Goal: Task Accomplishment & Management: Use online tool/utility

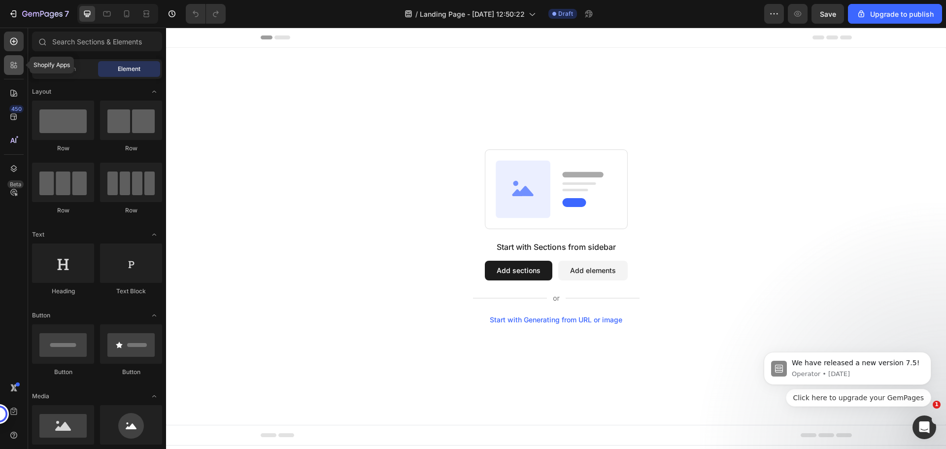
click at [12, 64] on icon at bounding box center [12, 63] width 3 height 3
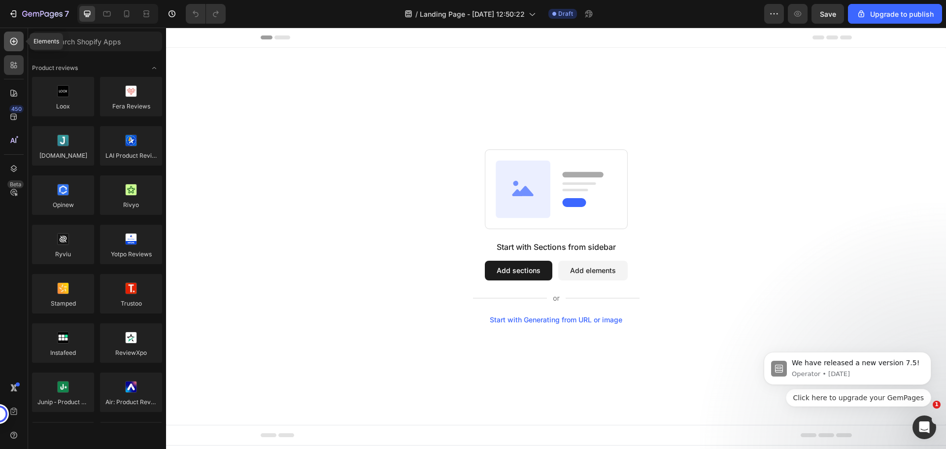
click at [5, 46] on div at bounding box center [14, 42] width 20 height 20
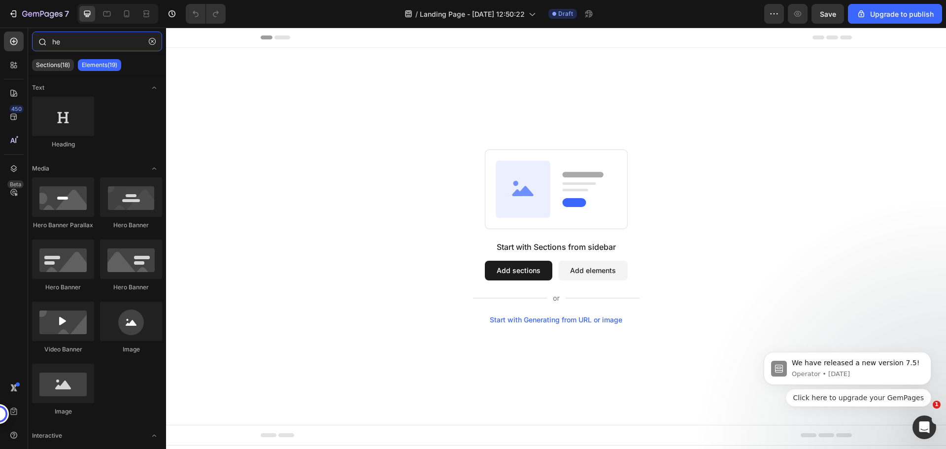
type input "her"
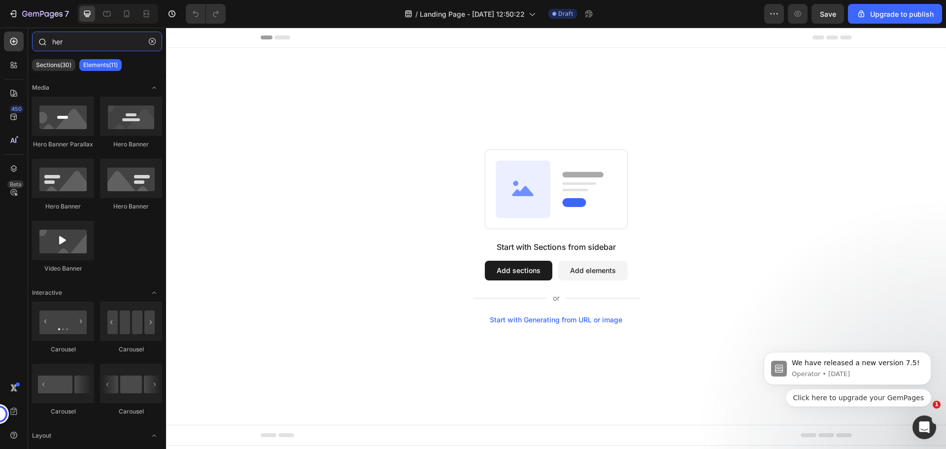
drag, startPoint x: 72, startPoint y: 46, endPoint x: 30, endPoint y: 45, distance: 41.9
click at [30, 45] on div "her" at bounding box center [97, 44] width 138 height 24
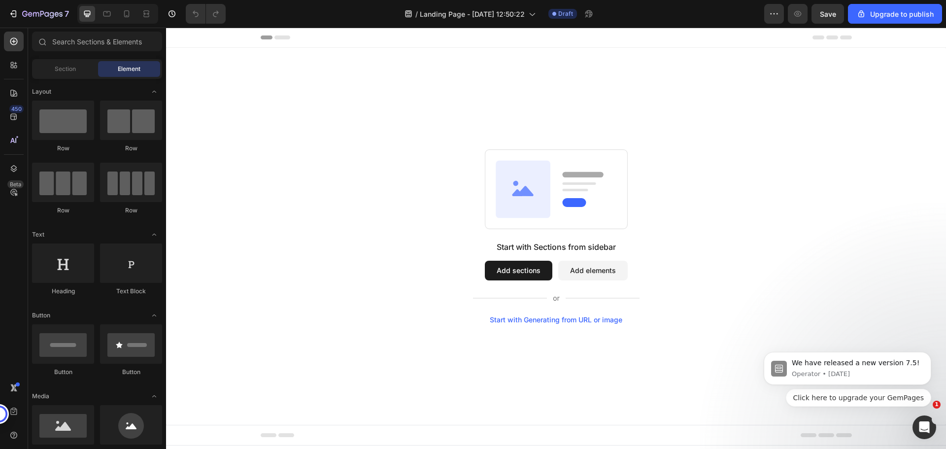
click at [531, 270] on button "Add sections" at bounding box center [518, 271] width 67 height 20
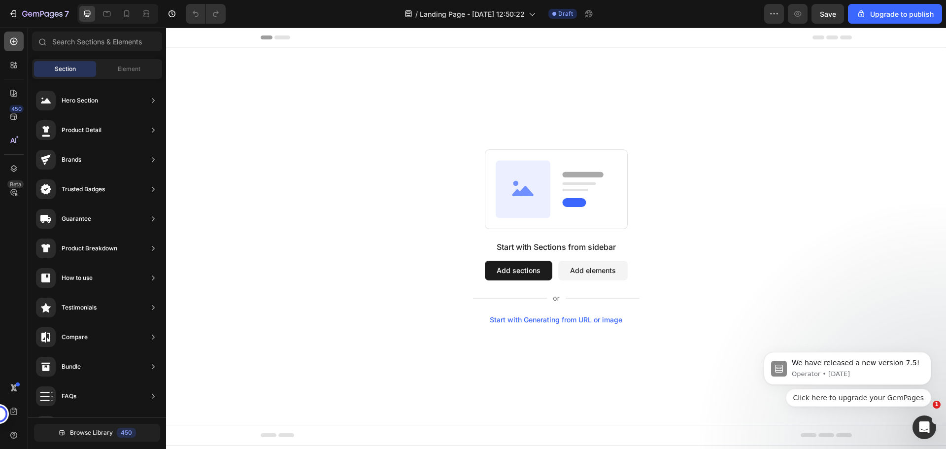
click at [11, 36] on icon at bounding box center [14, 41] width 10 height 10
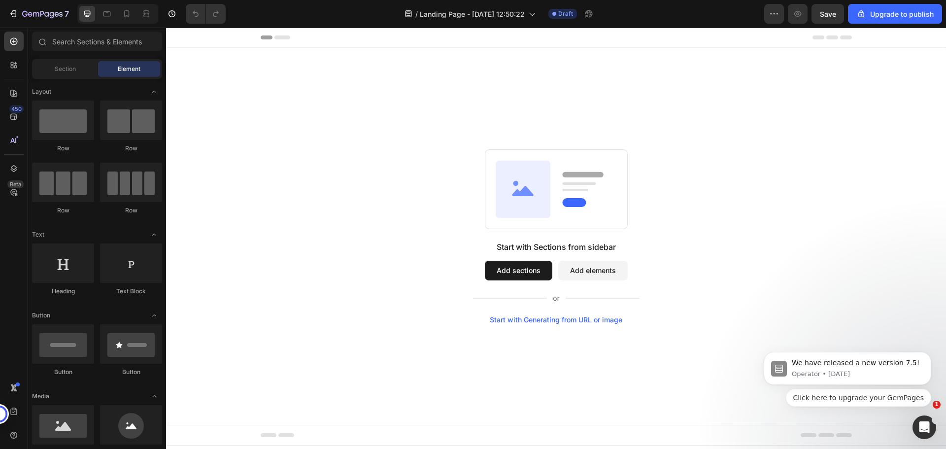
click at [512, 269] on button "Add sections" at bounding box center [518, 271] width 67 height 20
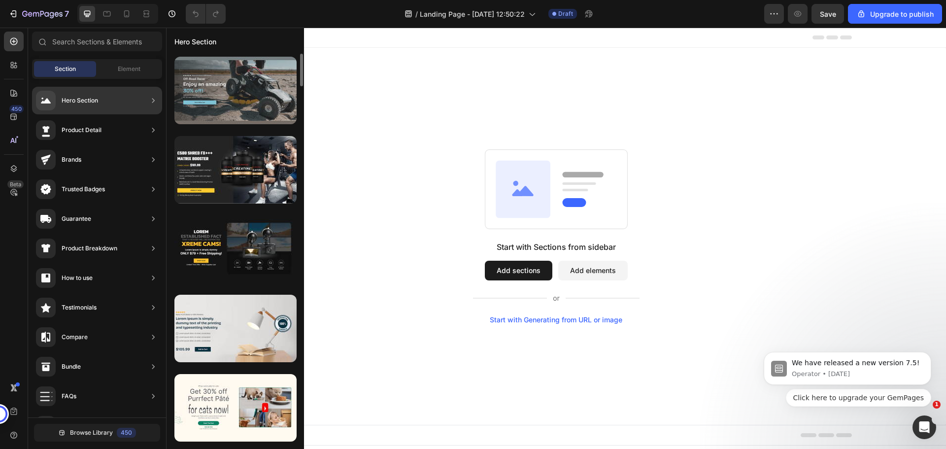
click at [240, 103] on div at bounding box center [235, 90] width 122 height 67
click at [224, 92] on div at bounding box center [235, 90] width 122 height 67
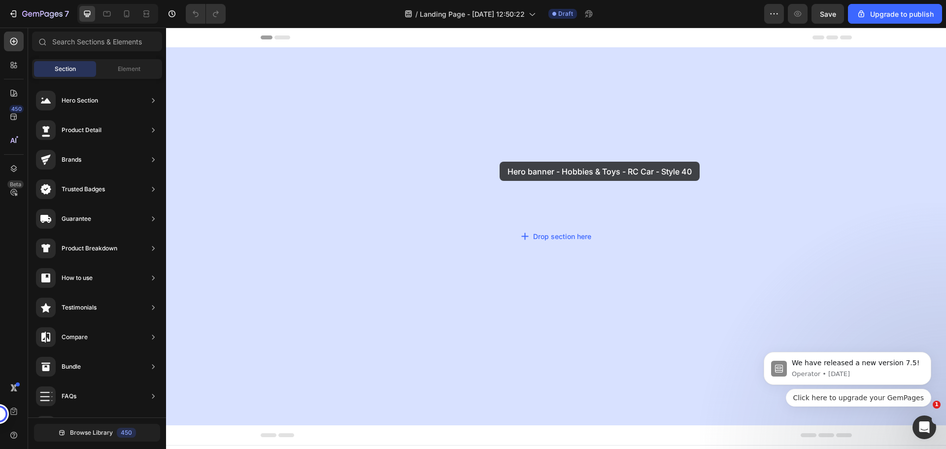
drag, startPoint x: 388, startPoint y: 131, endPoint x: 499, endPoint y: 162, distance: 115.6
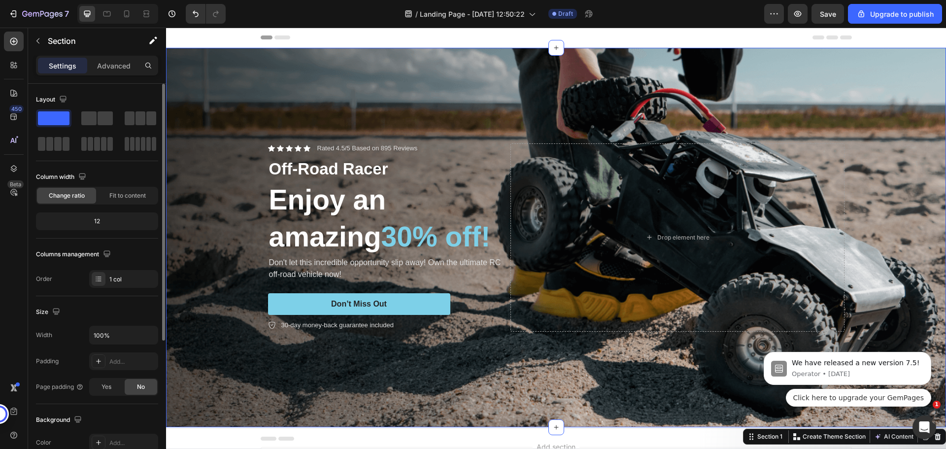
click at [53, 120] on span at bounding box center [54, 118] width 32 height 14
click at [100, 64] on p "Advanced" at bounding box center [113, 66] width 33 height 10
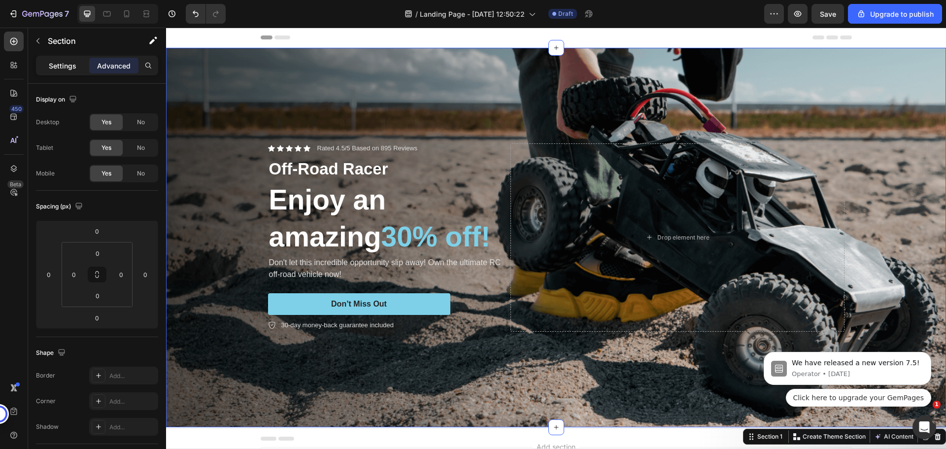
click at [61, 69] on p "Settings" at bounding box center [63, 66] width 28 height 10
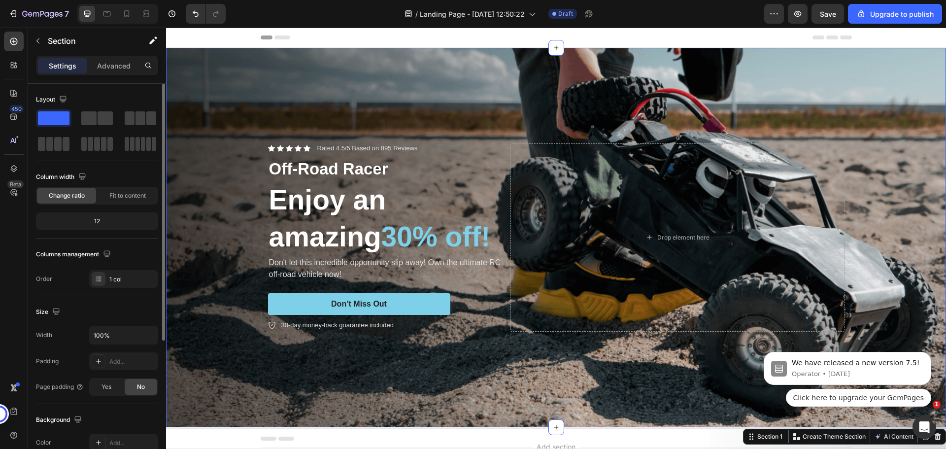
click at [100, 222] on div "12" at bounding box center [97, 221] width 118 height 14
click at [103, 280] on div at bounding box center [99, 279] width 14 height 14
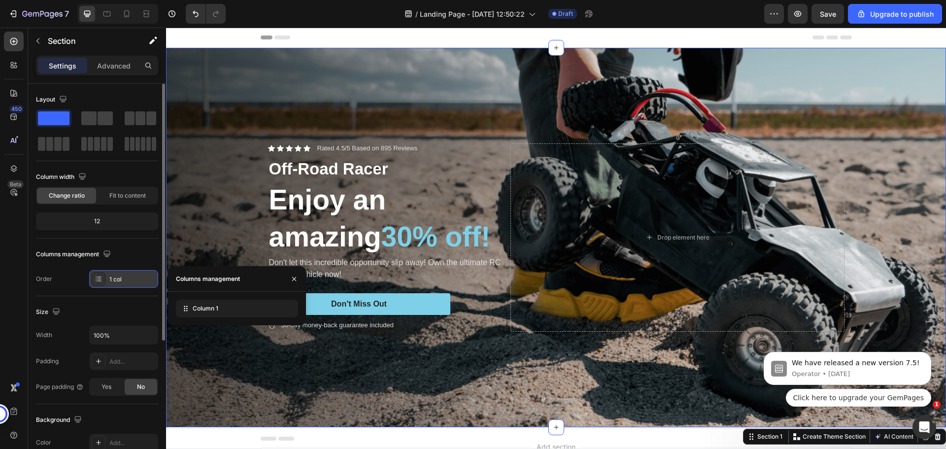
click at [103, 280] on div at bounding box center [99, 279] width 14 height 14
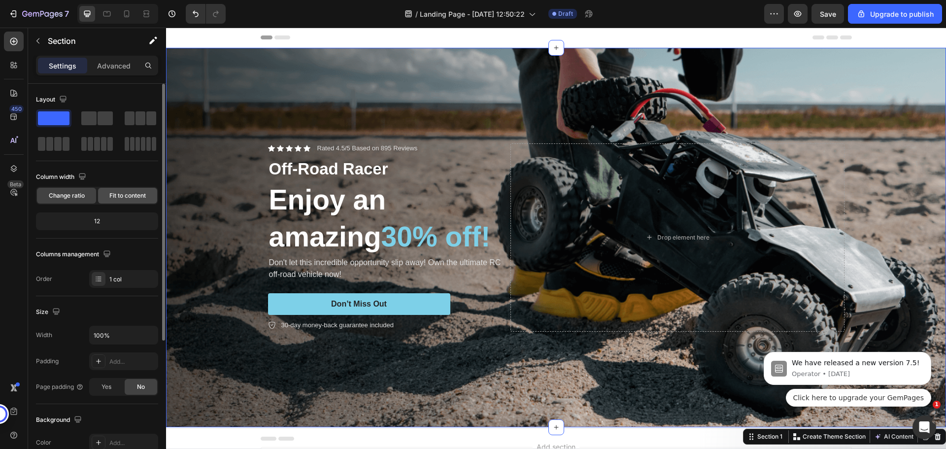
click at [124, 197] on span "Fit to content" at bounding box center [127, 195] width 36 height 9
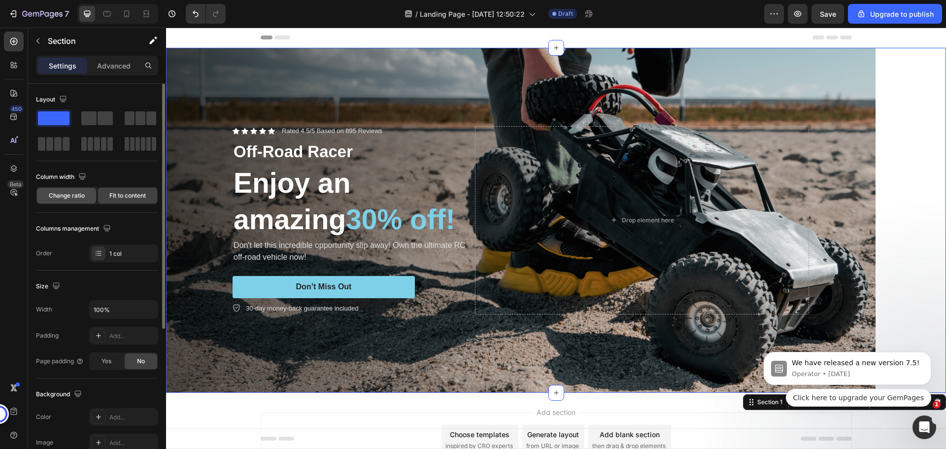
click at [74, 194] on span "Change ratio" at bounding box center [67, 195] width 36 height 9
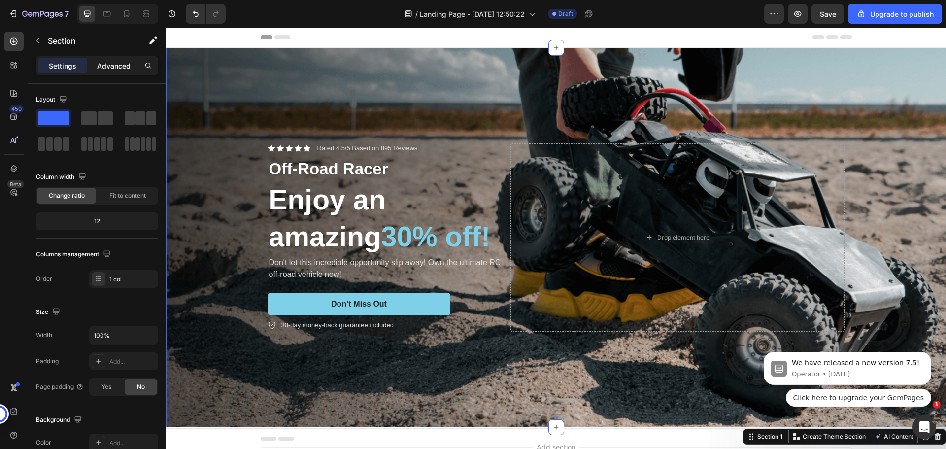
click at [103, 62] on p "Advanced" at bounding box center [113, 66] width 33 height 10
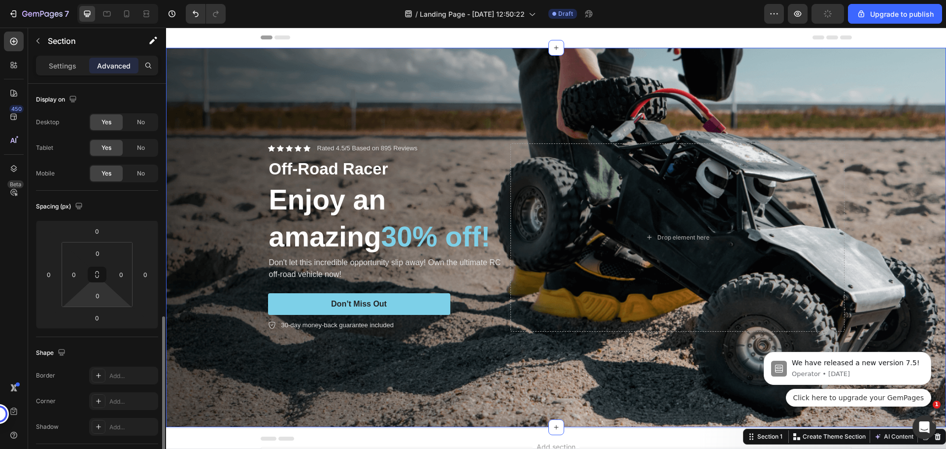
scroll to position [197, 0]
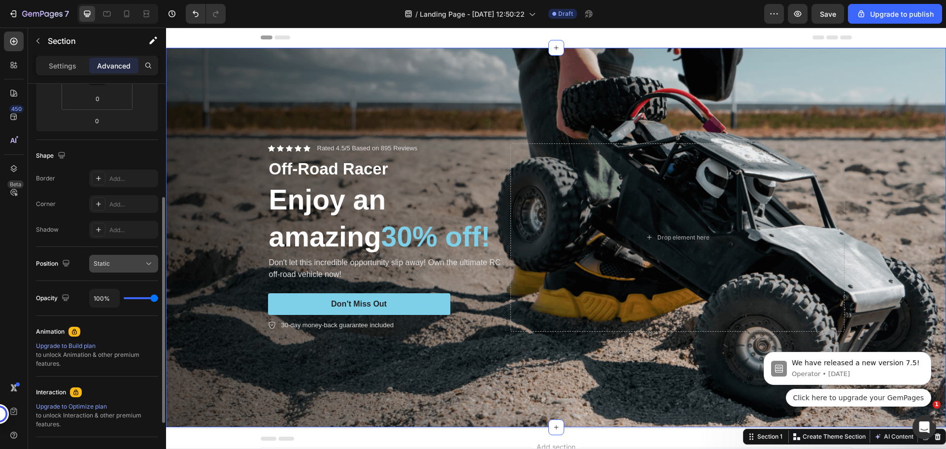
click at [122, 264] on div "Static" at bounding box center [119, 263] width 50 height 9
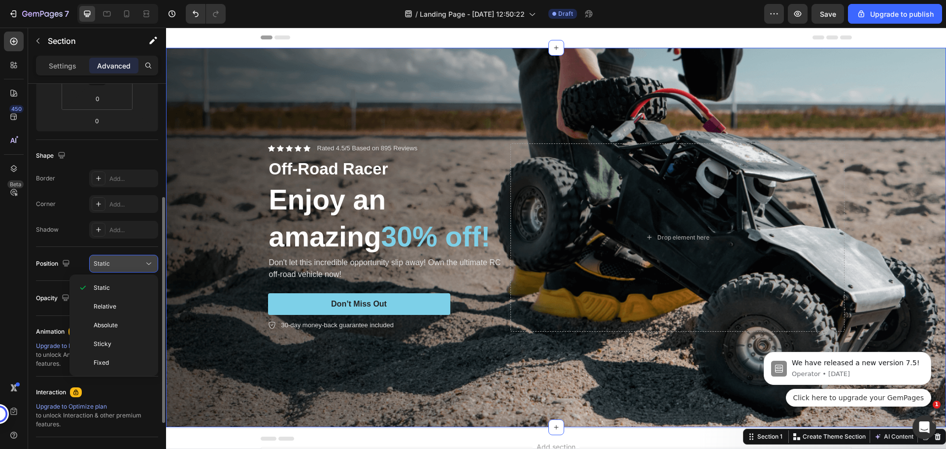
click at [122, 264] on div "Static" at bounding box center [119, 263] width 50 height 9
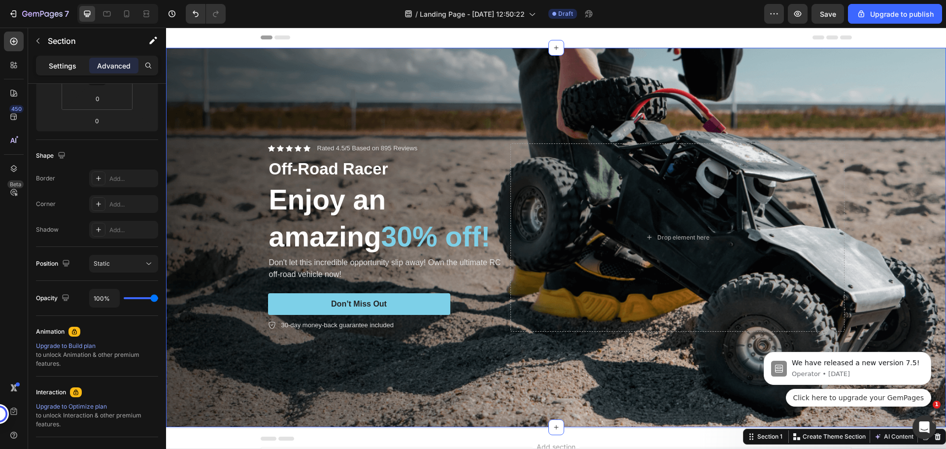
click at [66, 67] on p "Settings" at bounding box center [63, 66] width 28 height 10
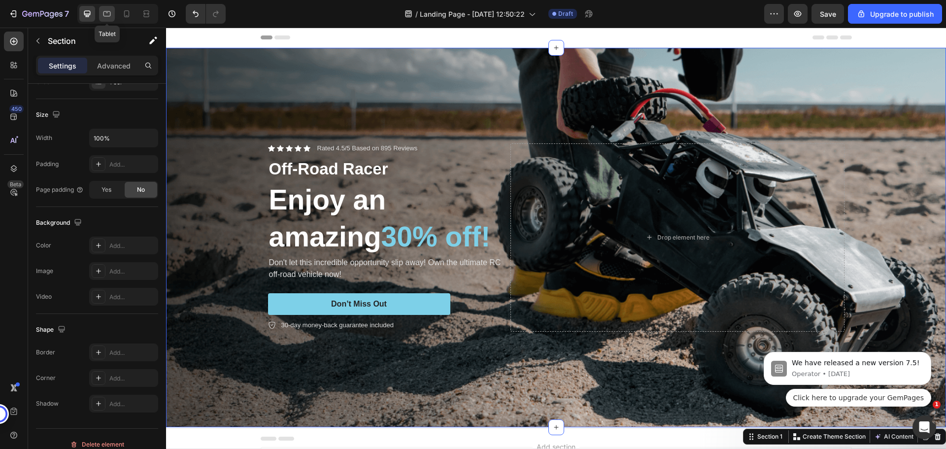
click at [105, 13] on icon at bounding box center [107, 14] width 10 height 10
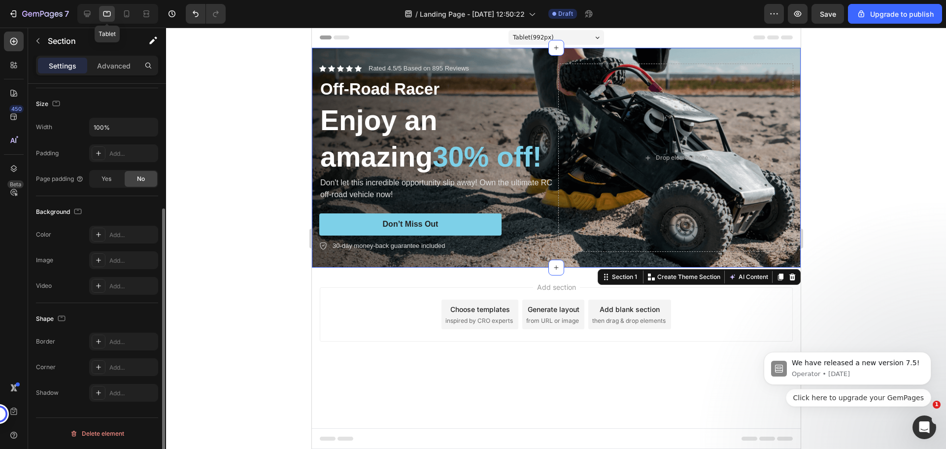
scroll to position [182, 0]
click at [125, 12] on icon at bounding box center [126, 13] width 5 height 7
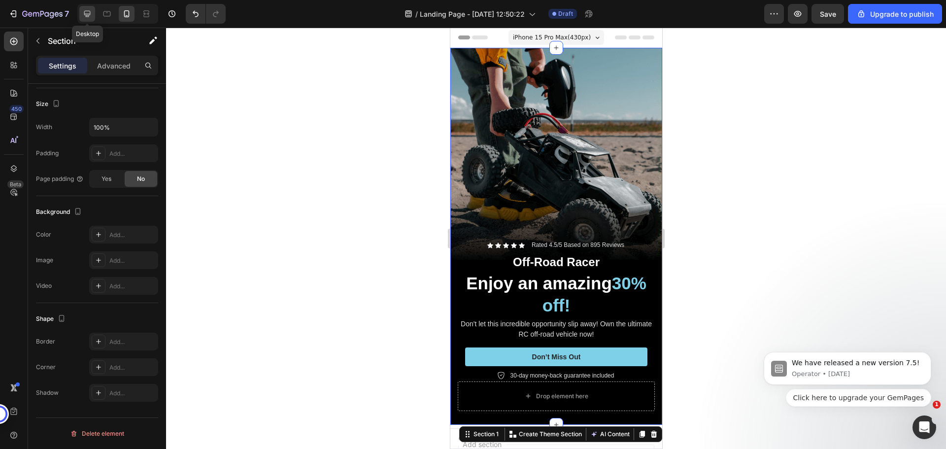
click at [90, 19] on div at bounding box center [87, 14] width 16 height 16
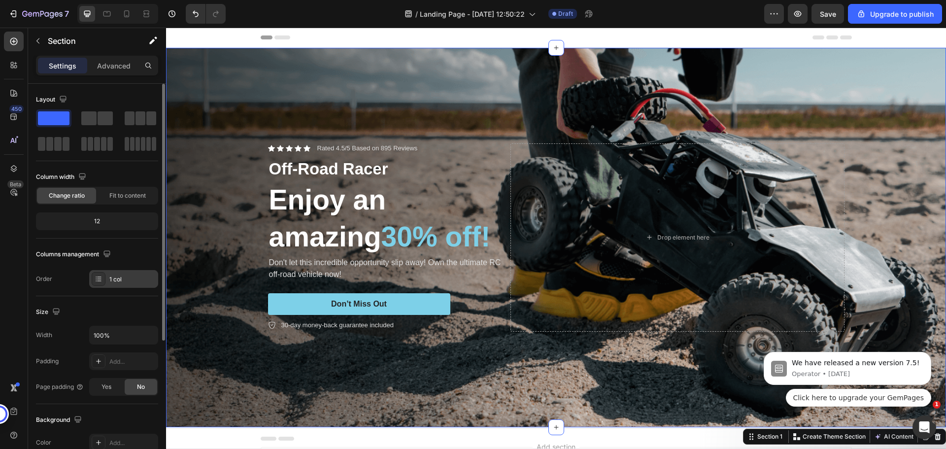
click at [106, 280] on div "1 col" at bounding box center [123, 279] width 69 height 18
click at [60, 268] on div "Columns management Order 1 col" at bounding box center [97, 266] width 122 height 41
click at [105, 66] on p "Advanced" at bounding box center [113, 66] width 33 height 10
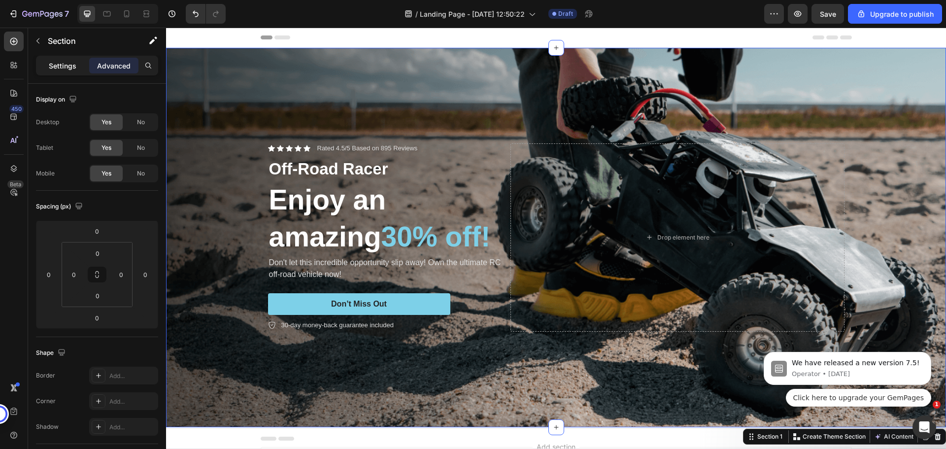
click at [82, 59] on div "Settings" at bounding box center [62, 66] width 49 height 16
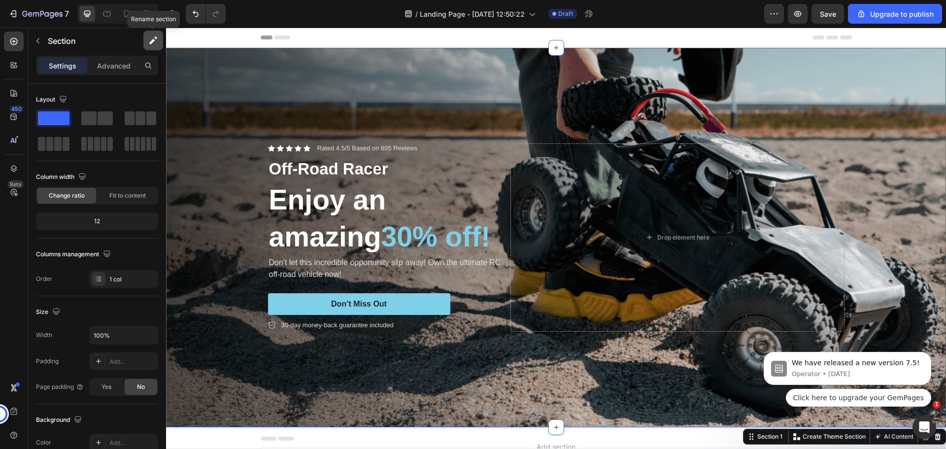
click at [154, 41] on icon "button" at bounding box center [151, 41] width 5 height 5
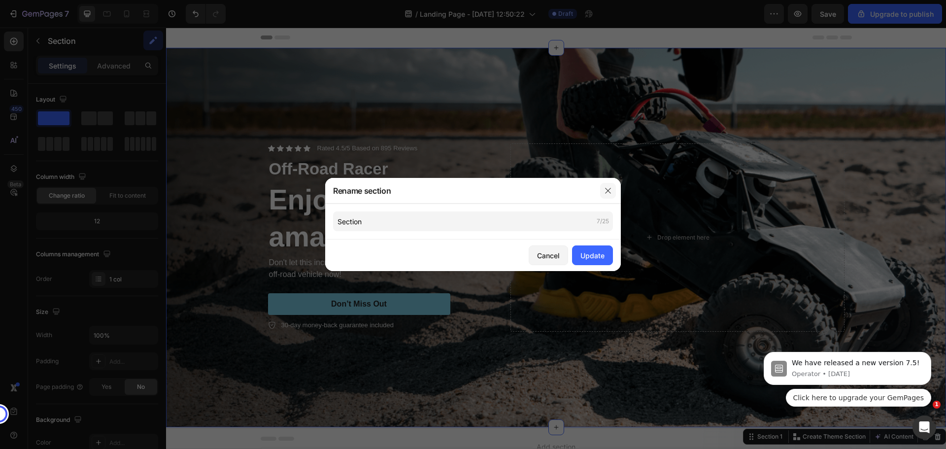
click at [602, 190] on button "button" at bounding box center [608, 191] width 16 height 16
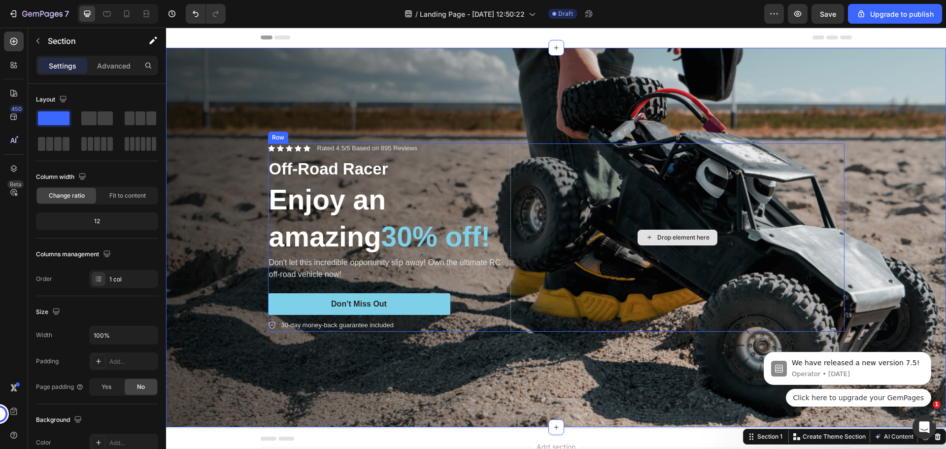
scroll to position [96, 0]
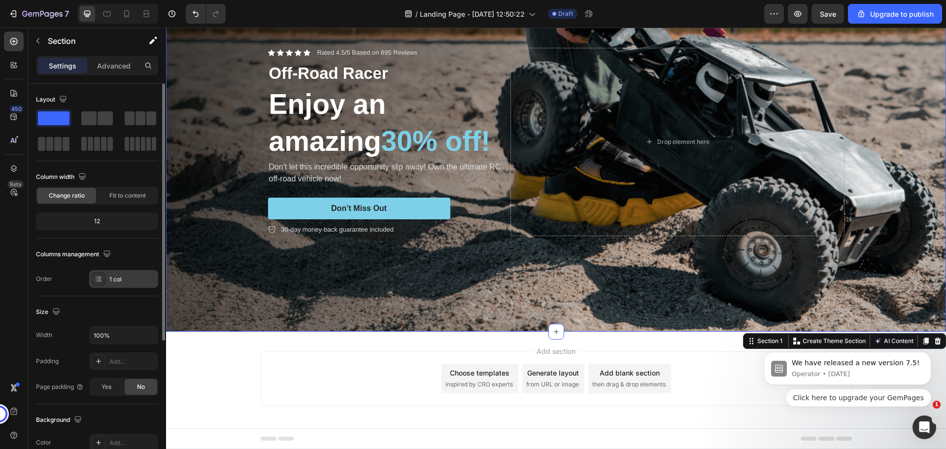
click at [117, 279] on div "1 col" at bounding box center [132, 279] width 46 height 9
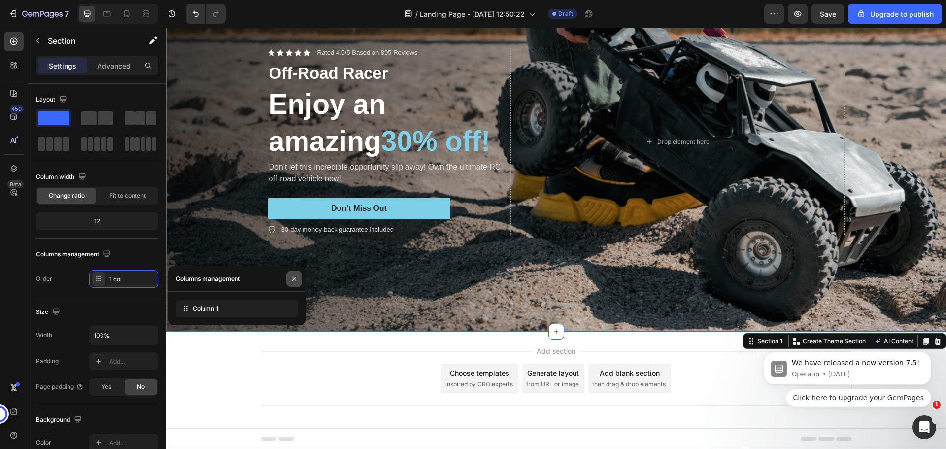
click at [294, 276] on icon "button" at bounding box center [294, 279] width 8 height 8
click at [424, 288] on div "Background Image" at bounding box center [556, 141] width 780 height 379
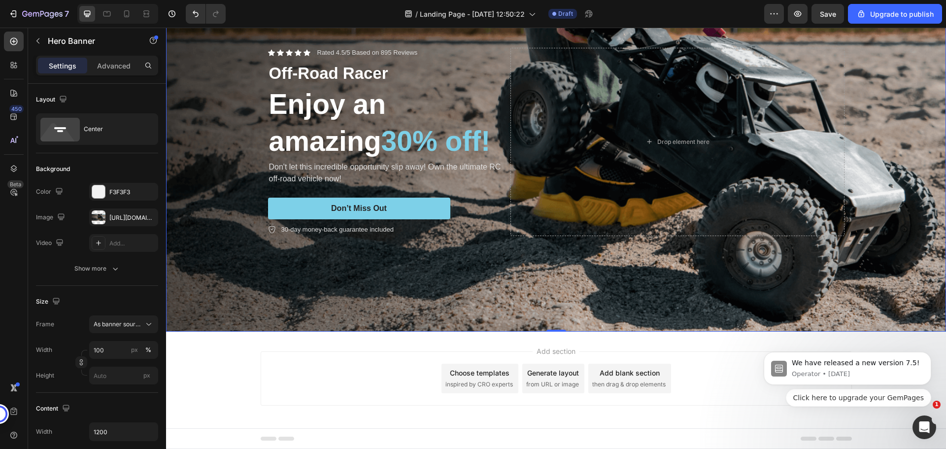
scroll to position [0, 0]
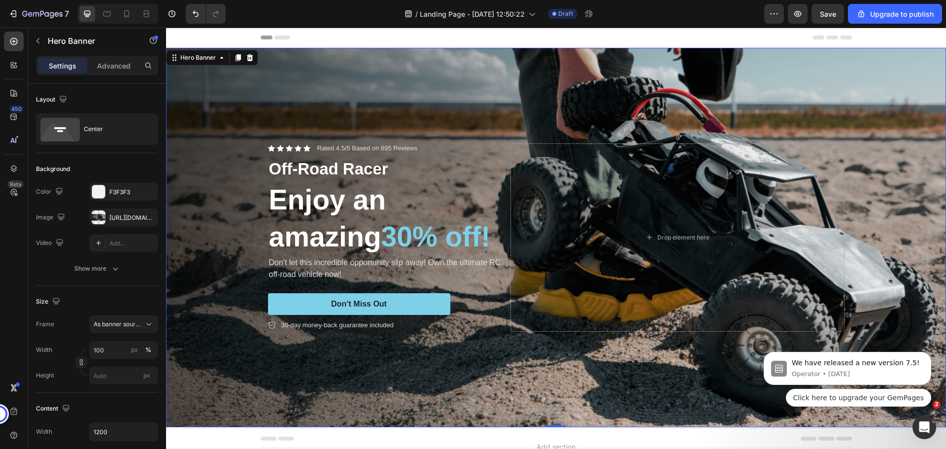
click at [361, 112] on div "Background Image" at bounding box center [556, 237] width 780 height 379
click at [250, 57] on icon at bounding box center [250, 57] width 6 height 7
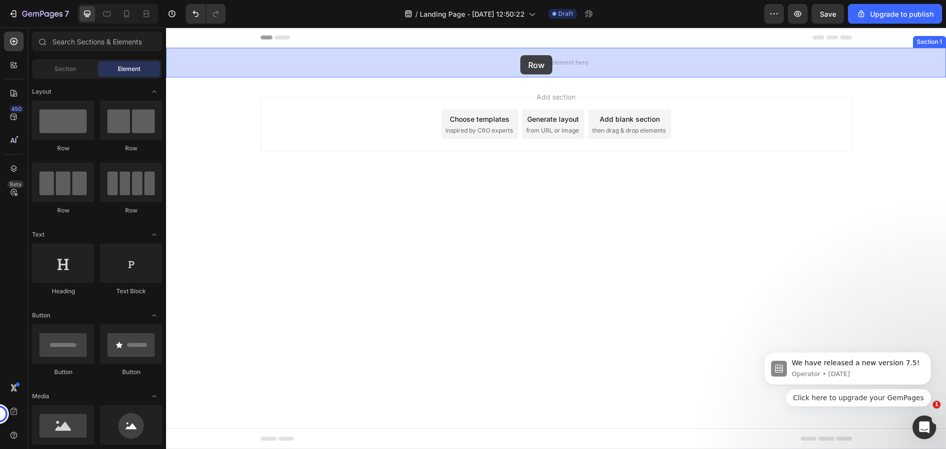
drag, startPoint x: 234, startPoint y: 150, endPoint x: 520, endPoint y: 55, distance: 301.6
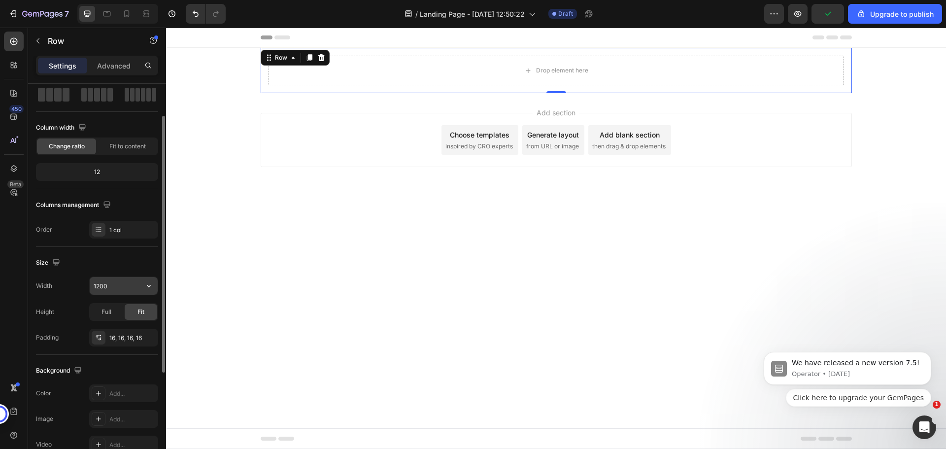
scroll to position [99, 0]
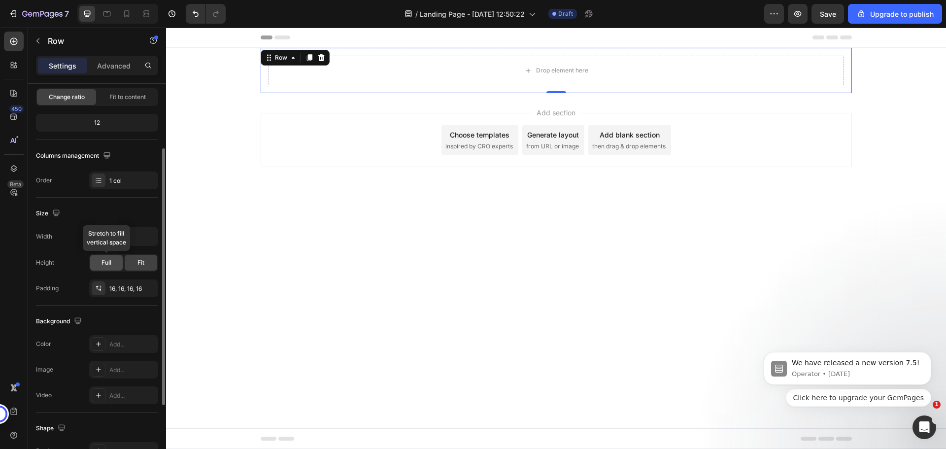
click at [105, 263] on span "Full" at bounding box center [106, 262] width 10 height 9
click at [136, 261] on div "Fit" at bounding box center [141, 263] width 33 height 16
click at [100, 265] on div "Full" at bounding box center [106, 263] width 33 height 16
click at [139, 262] on span "Fit" at bounding box center [140, 262] width 7 height 9
click at [111, 237] on input "1200" at bounding box center [124, 237] width 68 height 18
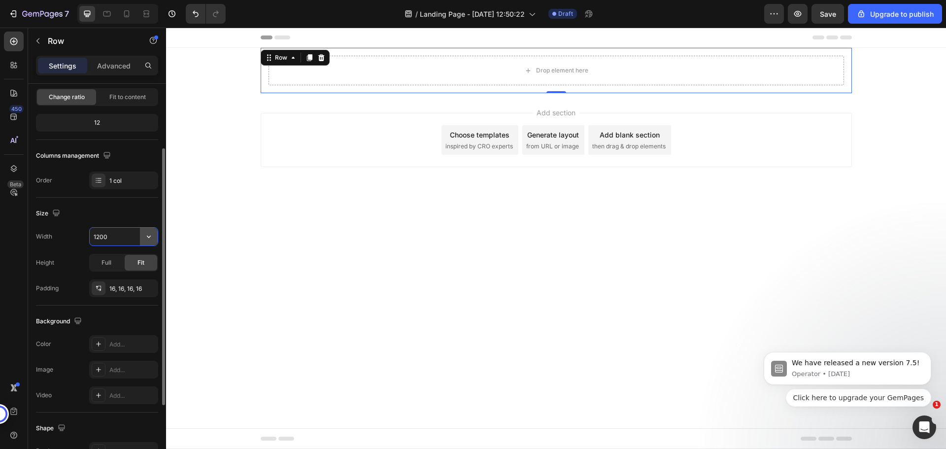
click at [152, 236] on icon "button" at bounding box center [149, 237] width 10 height 10
click at [111, 276] on p "Full 100%" at bounding box center [121, 280] width 56 height 9
type input "100%"
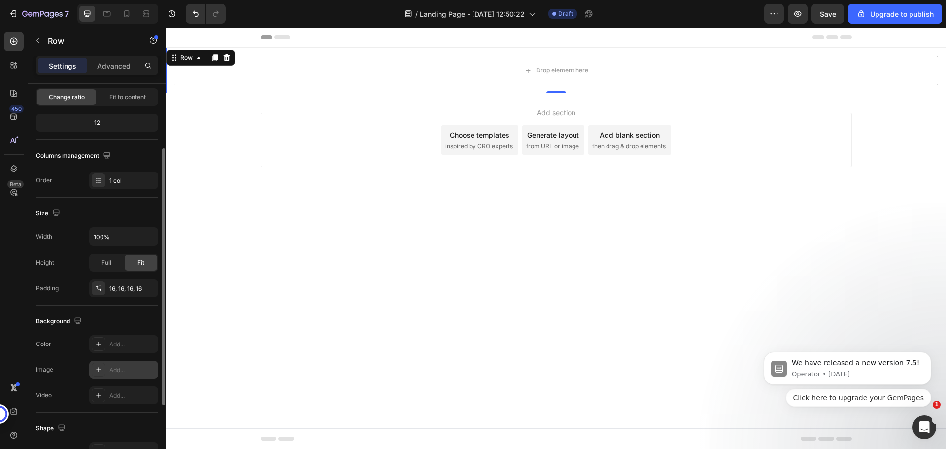
click at [100, 369] on icon at bounding box center [99, 370] width 8 height 8
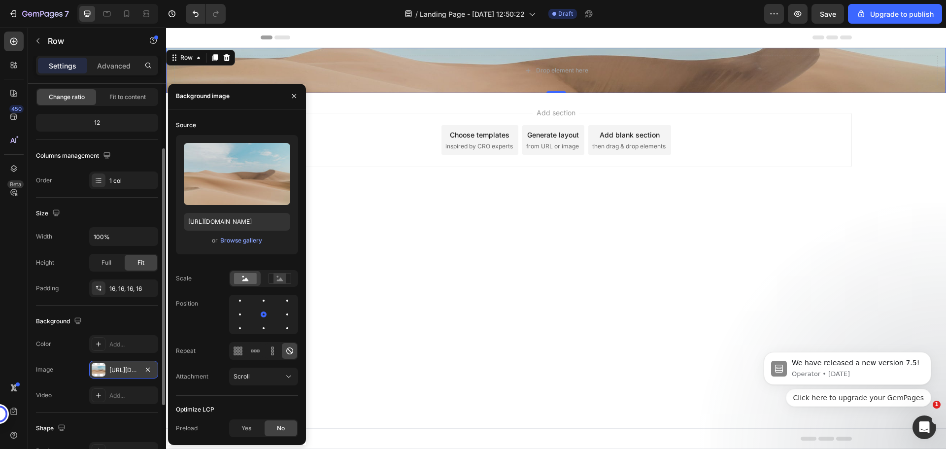
click at [70, 376] on div "Image [URL][DOMAIN_NAME]" at bounding box center [97, 370] width 122 height 18
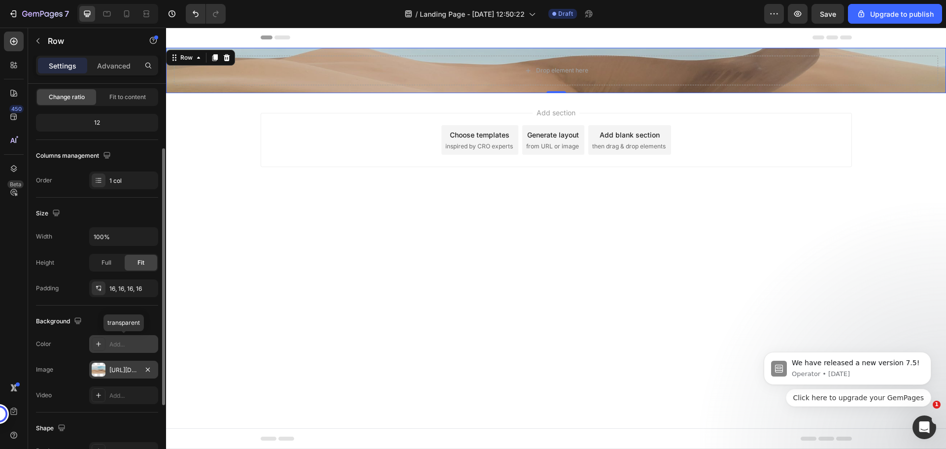
click at [101, 349] on div at bounding box center [99, 344] width 14 height 14
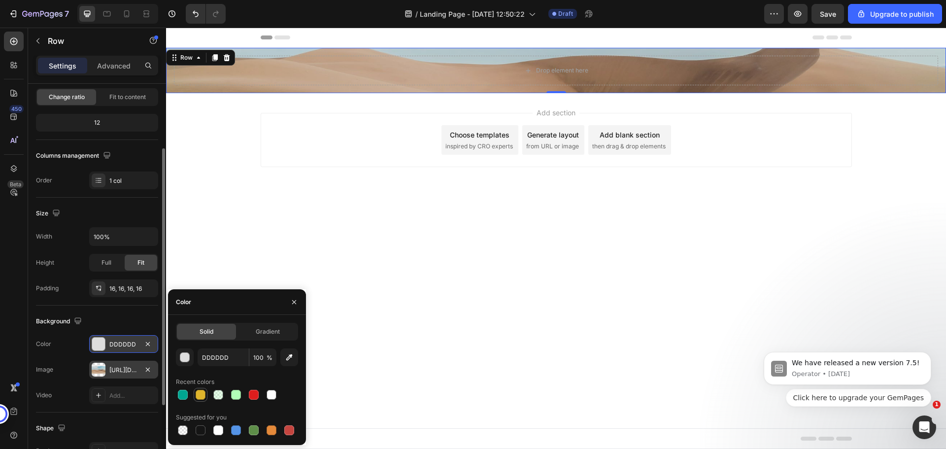
click at [199, 394] on div at bounding box center [201, 395] width 10 height 10
click at [147, 340] on icon "button" at bounding box center [148, 344] width 8 height 8
type input "000000"
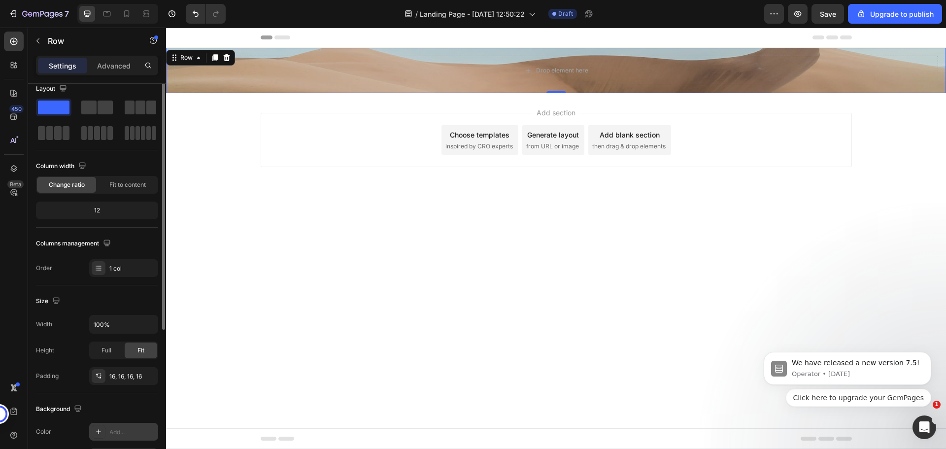
scroll to position [0, 0]
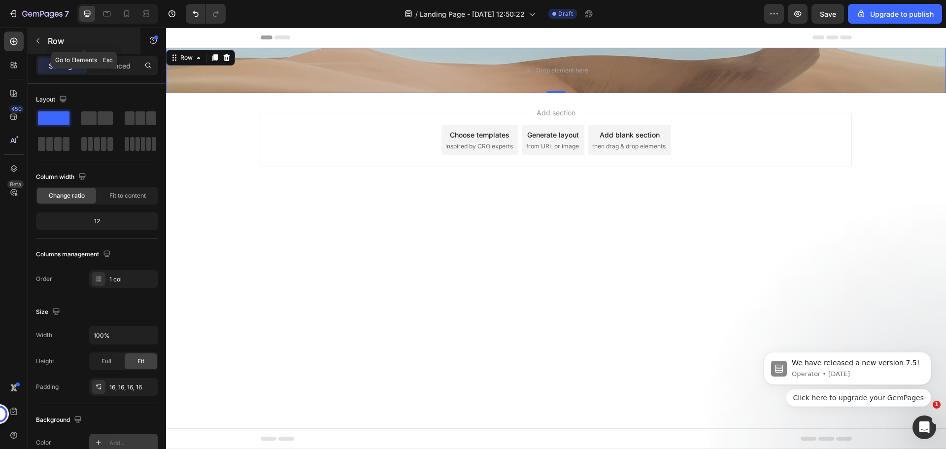
click at [37, 37] on icon "button" at bounding box center [38, 41] width 8 height 8
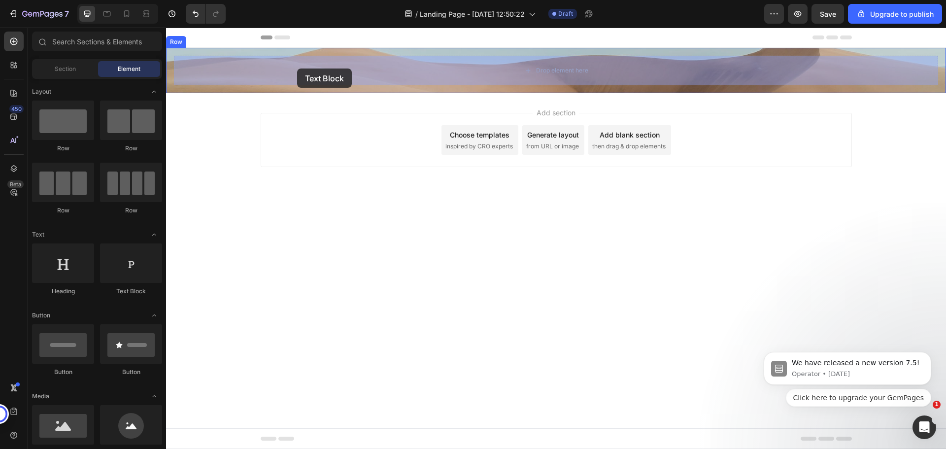
drag, startPoint x: 293, startPoint y: 299, endPoint x: 297, endPoint y: 68, distance: 231.1
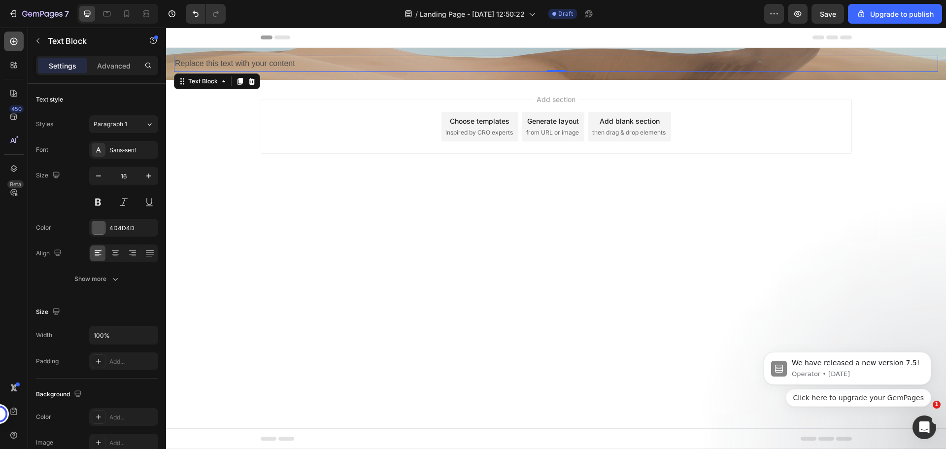
click at [19, 41] on div at bounding box center [14, 42] width 20 height 20
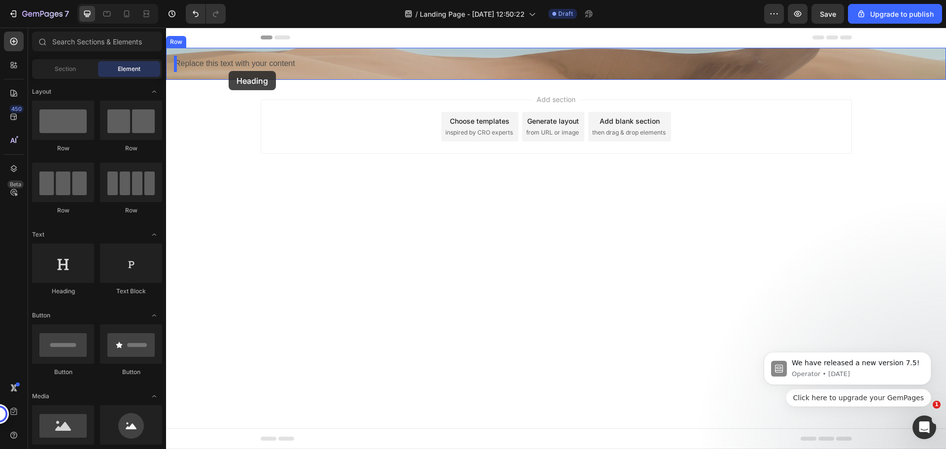
drag, startPoint x: 231, startPoint y: 300, endPoint x: 229, endPoint y: 71, distance: 229.1
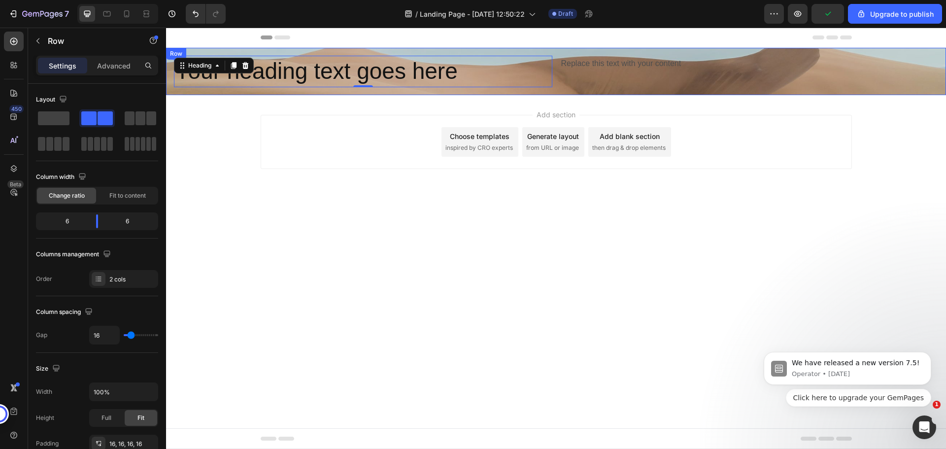
click at [361, 51] on div "Your heading text goes here Heading 0 Replace this text with your content Text …" at bounding box center [556, 71] width 780 height 47
click at [590, 81] on div "Replace this text with your content Text Block" at bounding box center [749, 72] width 378 height 32
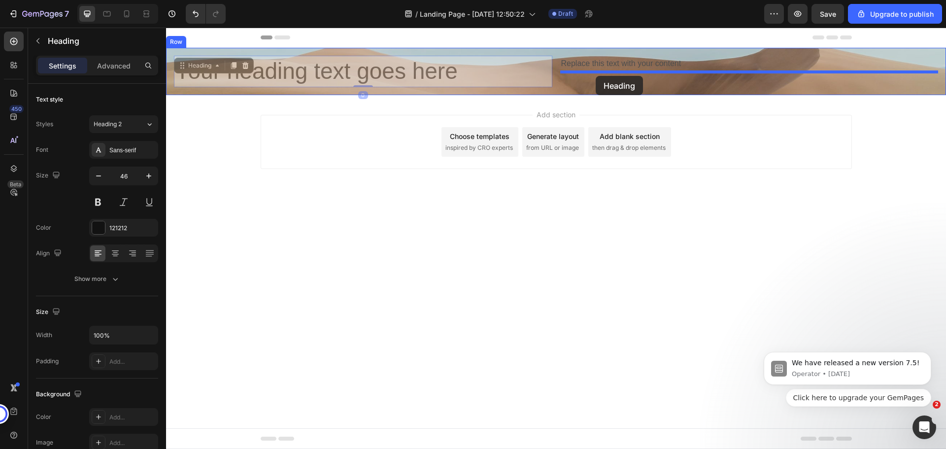
drag, startPoint x: 291, startPoint y: 64, endPoint x: 596, endPoint y: 74, distance: 304.6
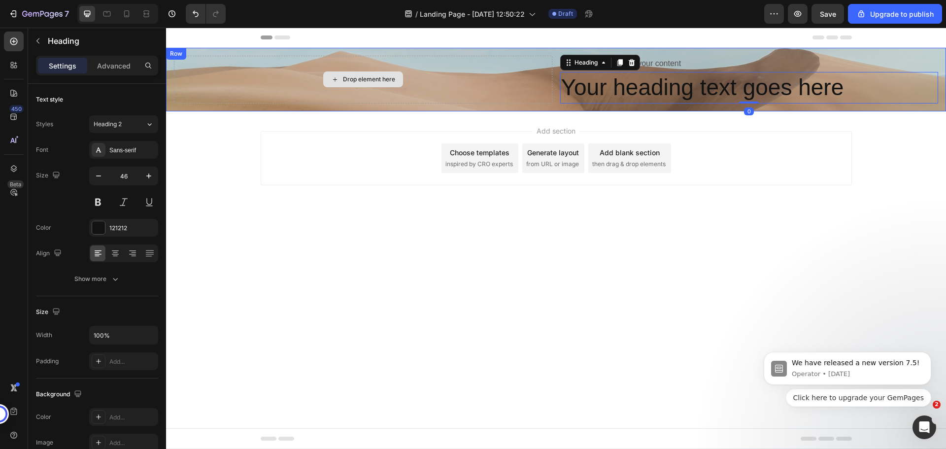
click at [526, 71] on div "Drop element here" at bounding box center [363, 80] width 378 height 48
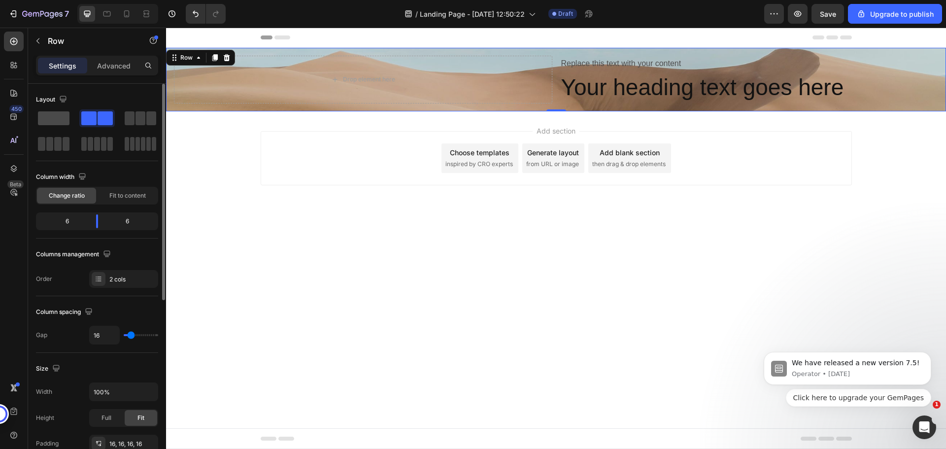
click at [45, 116] on span at bounding box center [54, 118] width 32 height 14
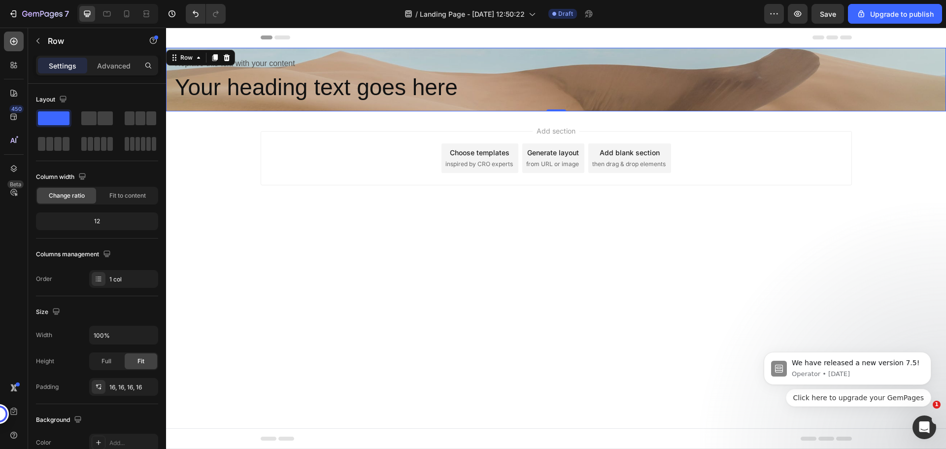
click at [13, 39] on icon at bounding box center [14, 41] width 10 height 10
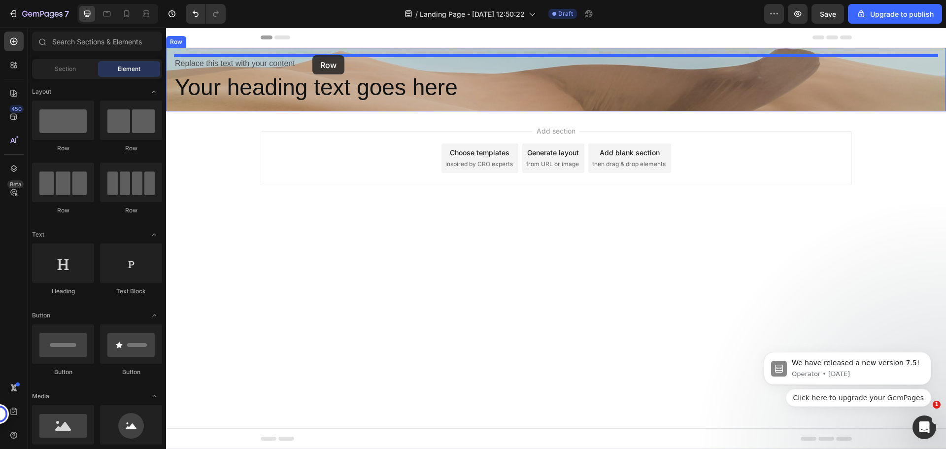
drag, startPoint x: 224, startPoint y: 157, endPoint x: 312, endPoint y: 55, distance: 134.8
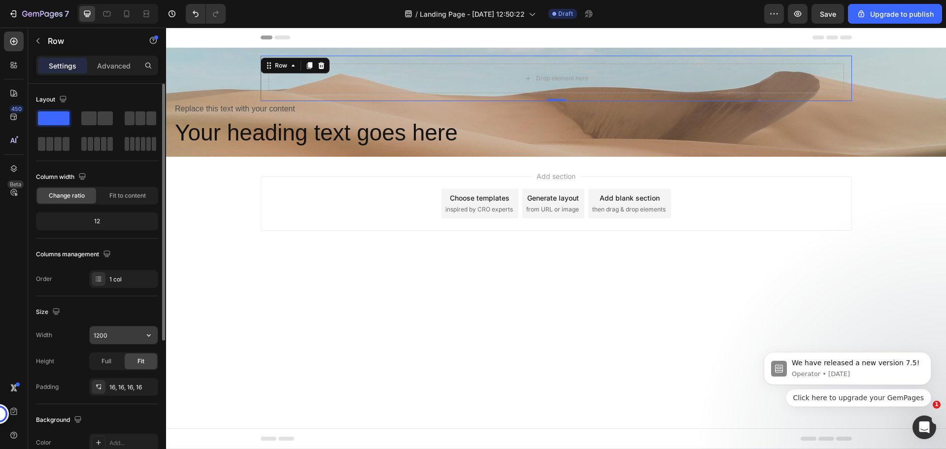
click at [114, 330] on input "1200" at bounding box center [124, 335] width 68 height 18
type input "728"
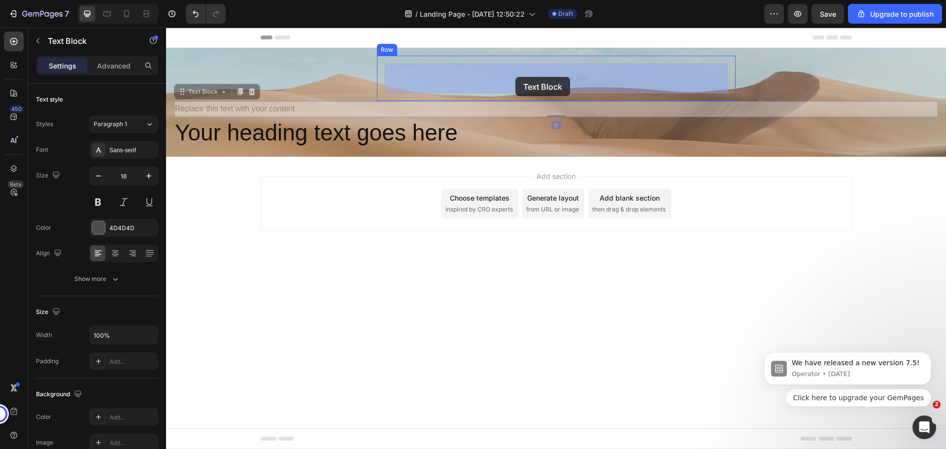
drag, startPoint x: 215, startPoint y: 109, endPoint x: 515, endPoint y: 87, distance: 300.8
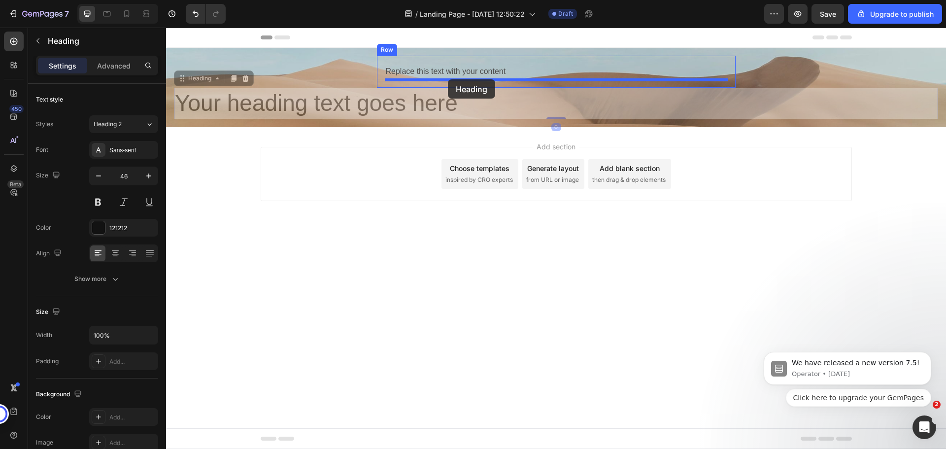
drag, startPoint x: 270, startPoint y: 107, endPoint x: 448, endPoint y: 79, distance: 180.0
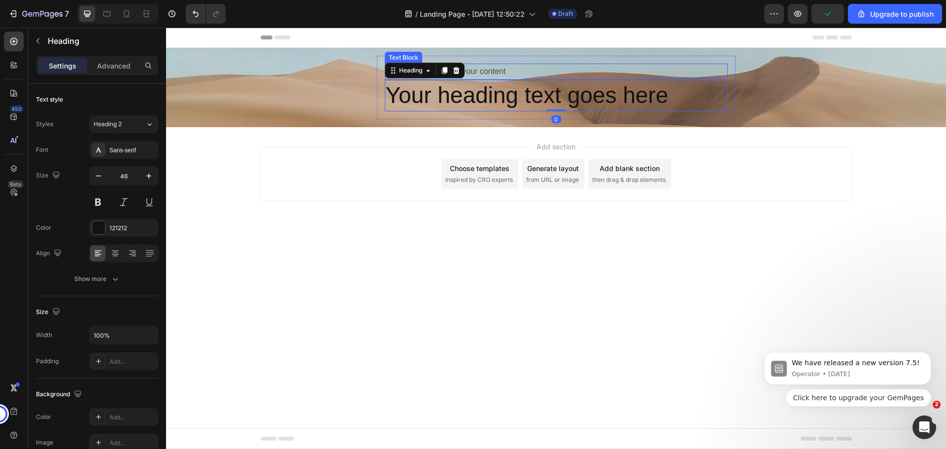
click at [541, 67] on div "Replace this text with your content" at bounding box center [556, 72] width 343 height 16
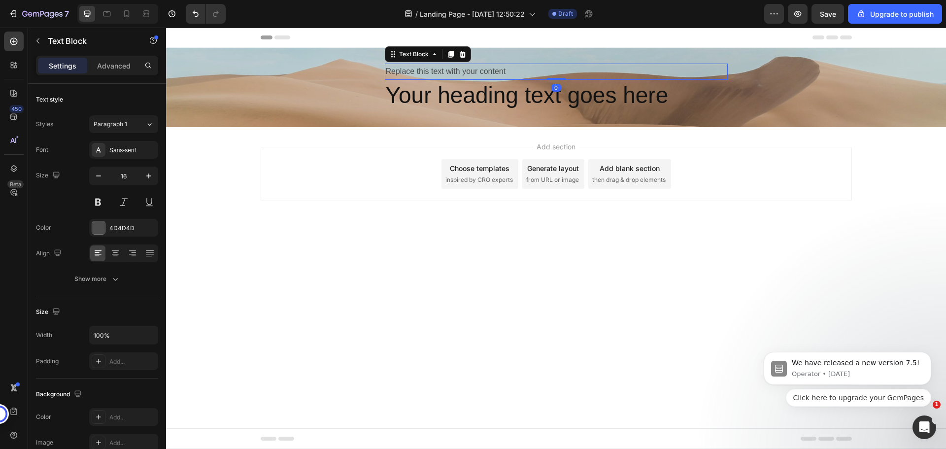
type input "Magni commodo offici"
type input "Dicta tempore in pe"
type input "16"
type input "100%"
click at [476, 71] on div "Replace this text with your content" at bounding box center [556, 72] width 343 height 16
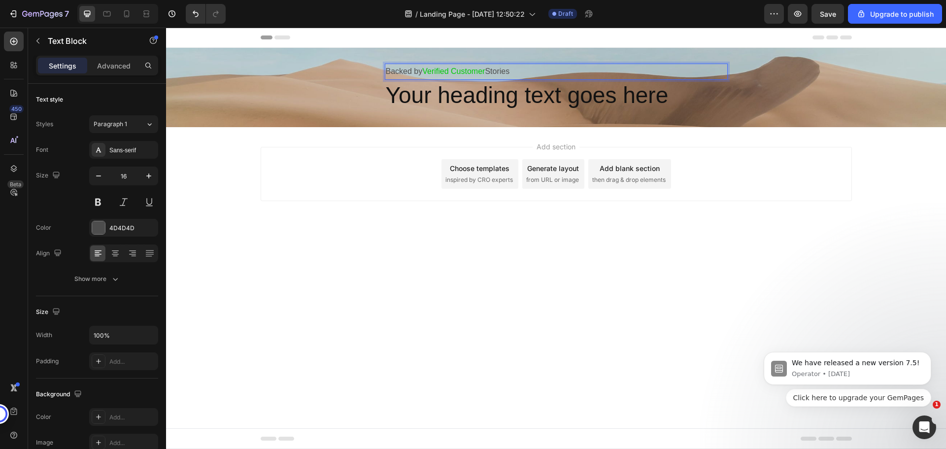
click at [390, 71] on p "Backed by Verified Customer Stories" at bounding box center [556, 72] width 341 height 14
click at [12, 38] on icon at bounding box center [14, 41] width 10 height 10
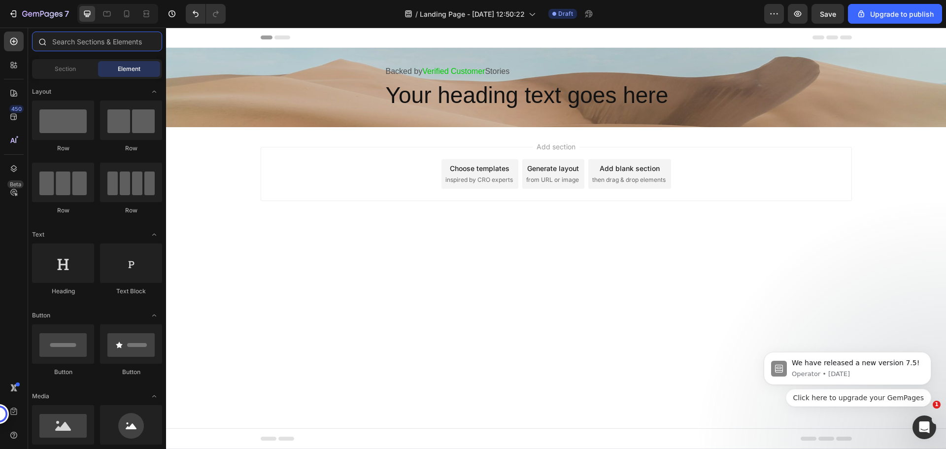
click at [94, 44] on input "text" at bounding box center [97, 42] width 130 height 20
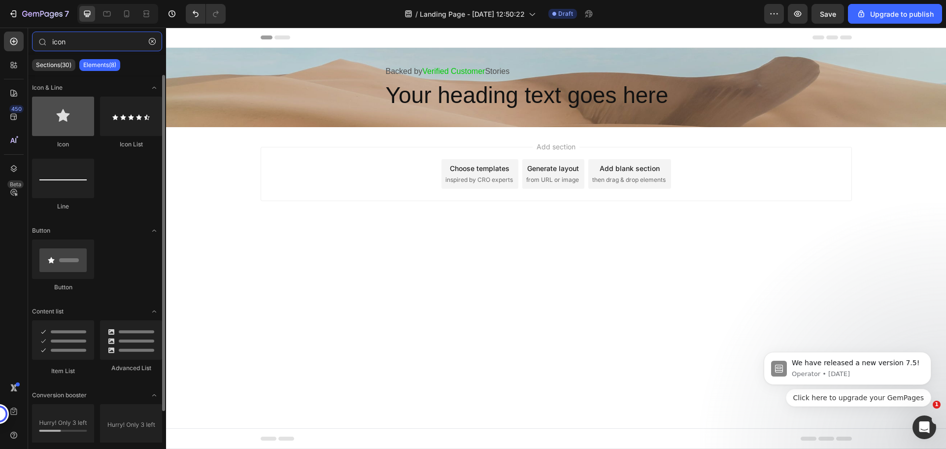
type input "icon"
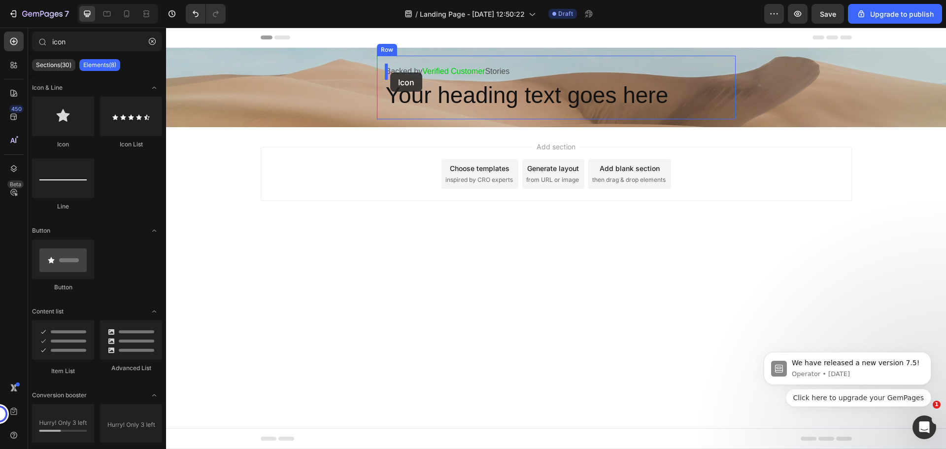
drag, startPoint x: 230, startPoint y: 160, endPoint x: 390, endPoint y: 72, distance: 182.3
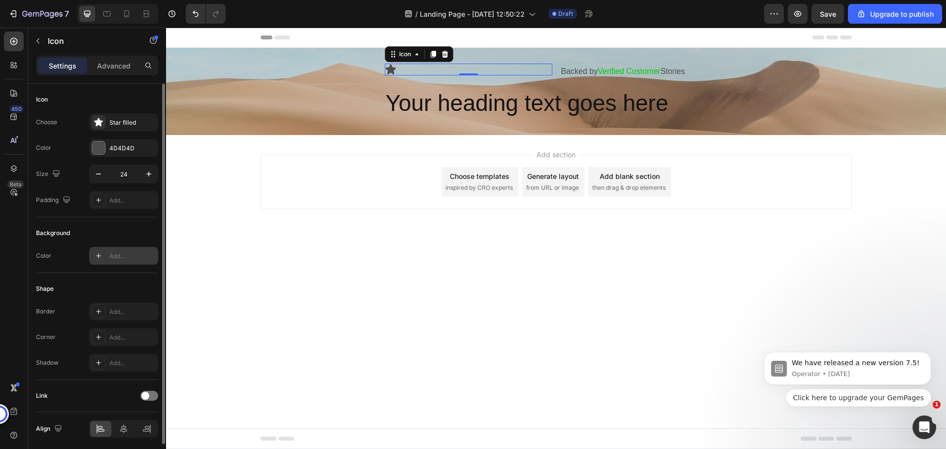
scroll to position [36, 0]
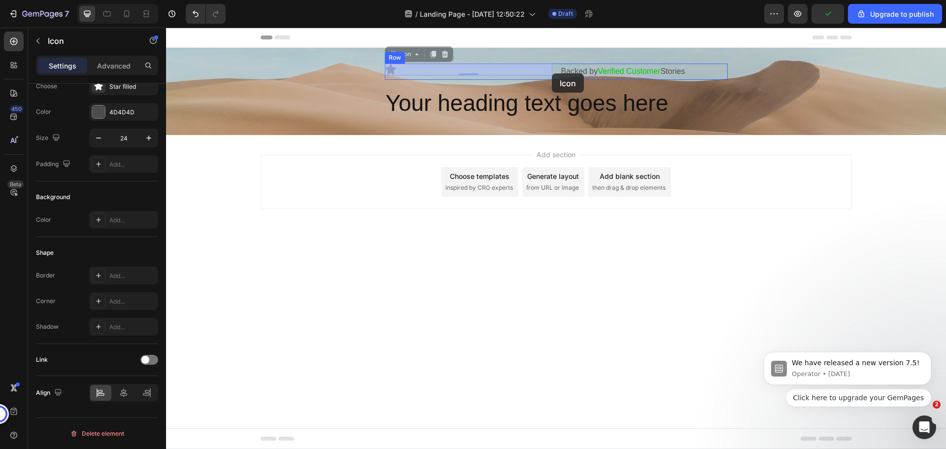
drag, startPoint x: 389, startPoint y: 69, endPoint x: 552, endPoint y: 73, distance: 163.1
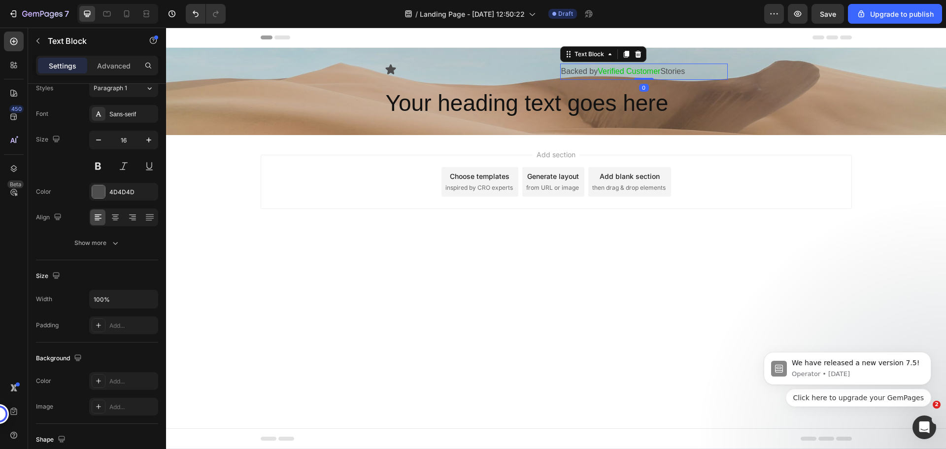
click at [570, 71] on p "Backed by Verified Customer Stories" at bounding box center [644, 72] width 166 height 14
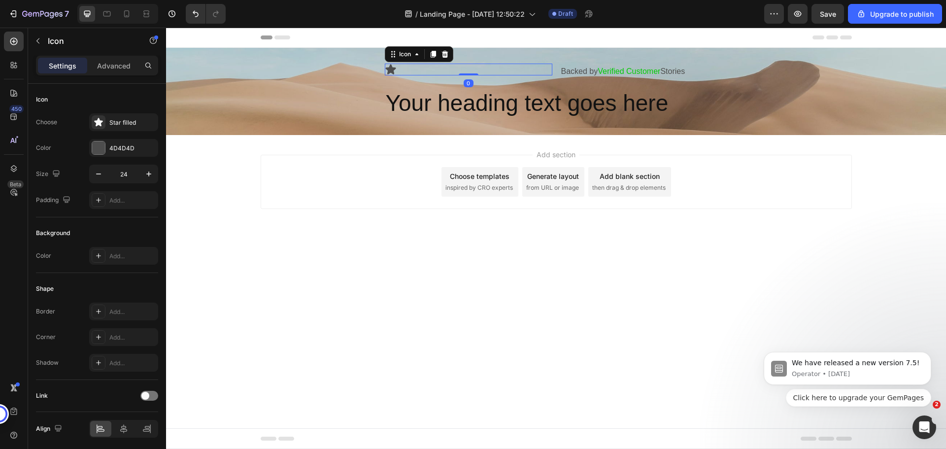
click at [532, 71] on div "Icon 0" at bounding box center [468, 70] width 167 height 12
click at [448, 53] on icon at bounding box center [445, 54] width 8 height 8
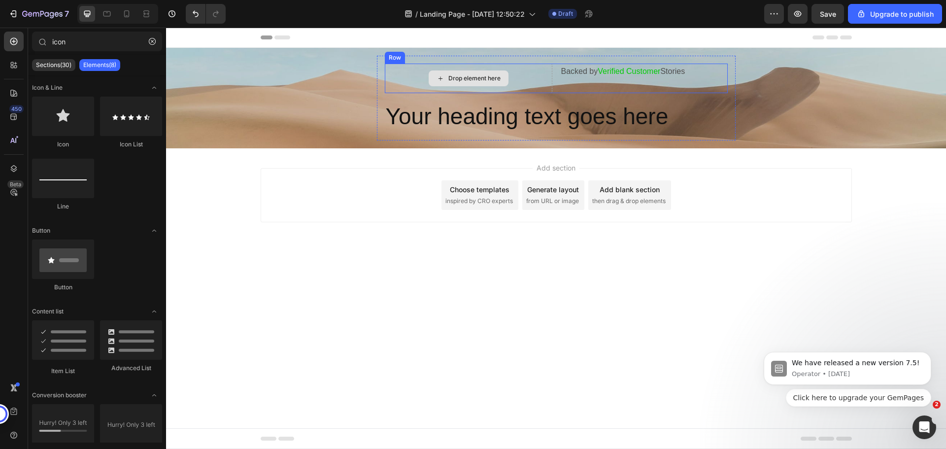
click at [535, 70] on div "Drop element here" at bounding box center [468, 79] width 167 height 30
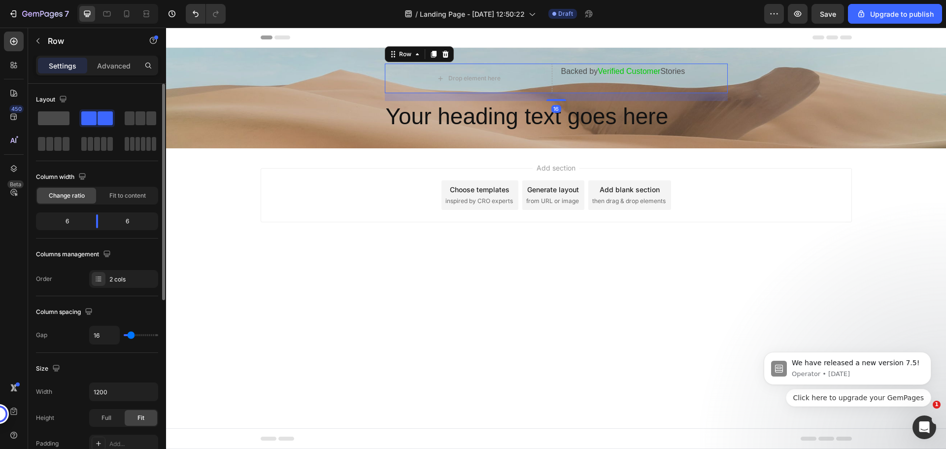
click at [63, 119] on span at bounding box center [54, 118] width 32 height 14
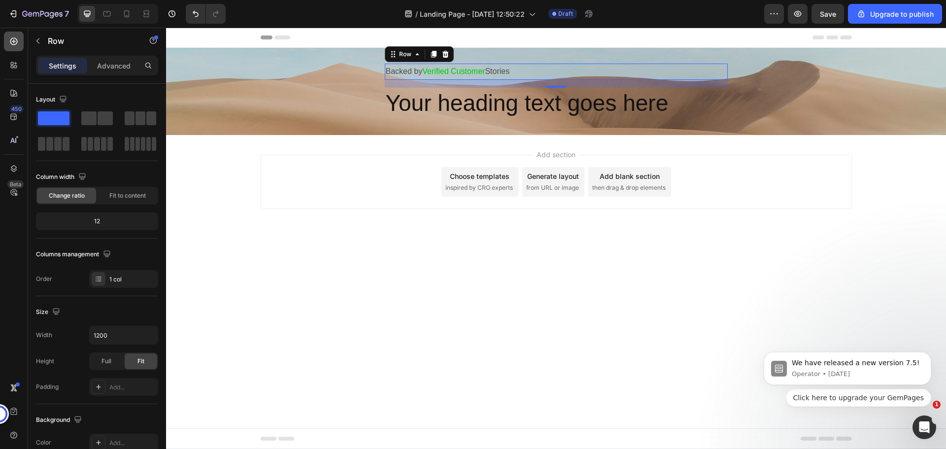
click at [11, 42] on icon at bounding box center [13, 41] width 7 height 7
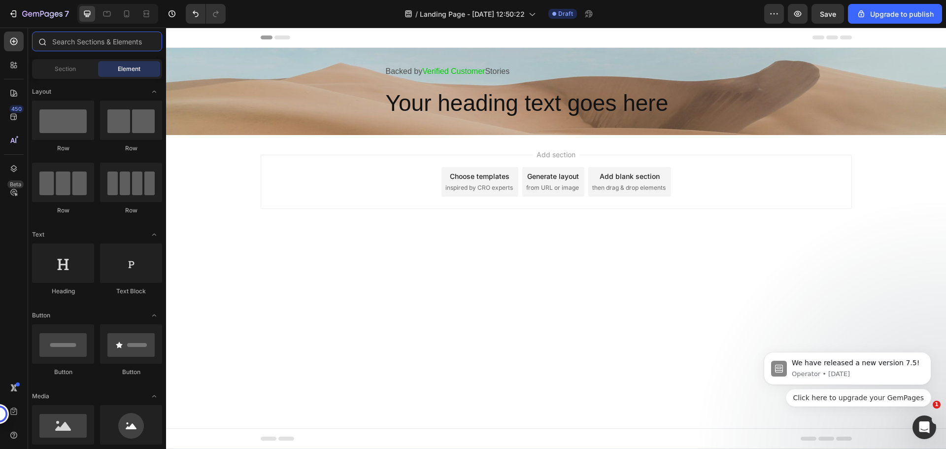
click at [91, 42] on input "text" at bounding box center [97, 42] width 130 height 20
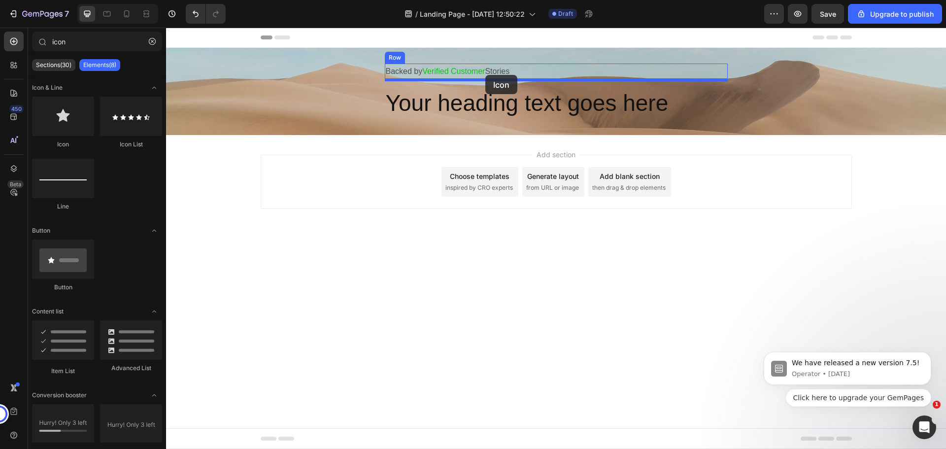
drag, startPoint x: 224, startPoint y: 155, endPoint x: 485, endPoint y: 75, distance: 273.6
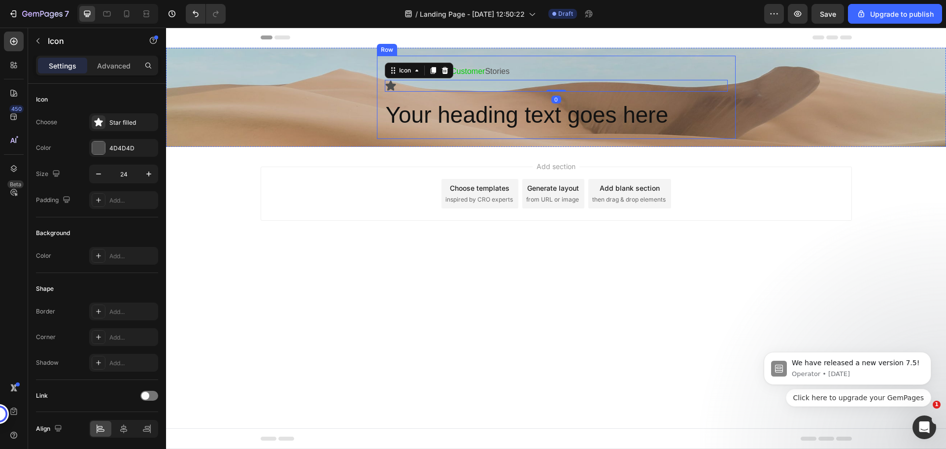
type input "ico"
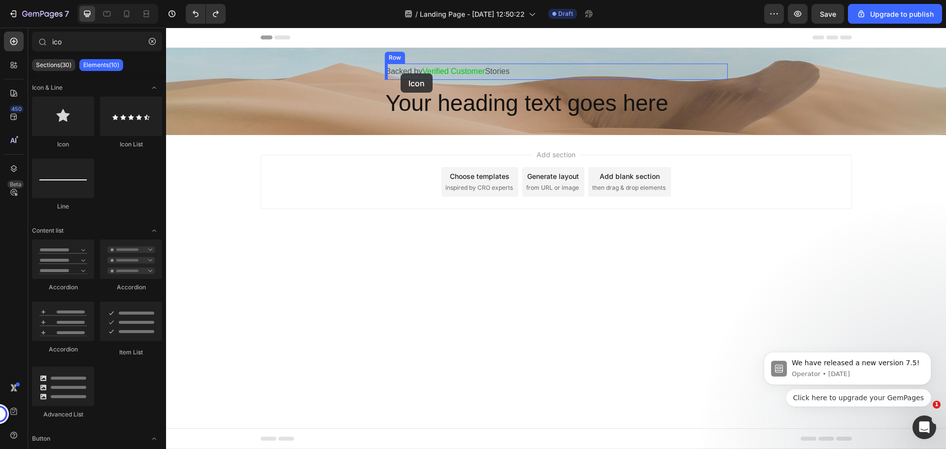
drag, startPoint x: 229, startPoint y: 147, endPoint x: 400, endPoint y: 73, distance: 186.5
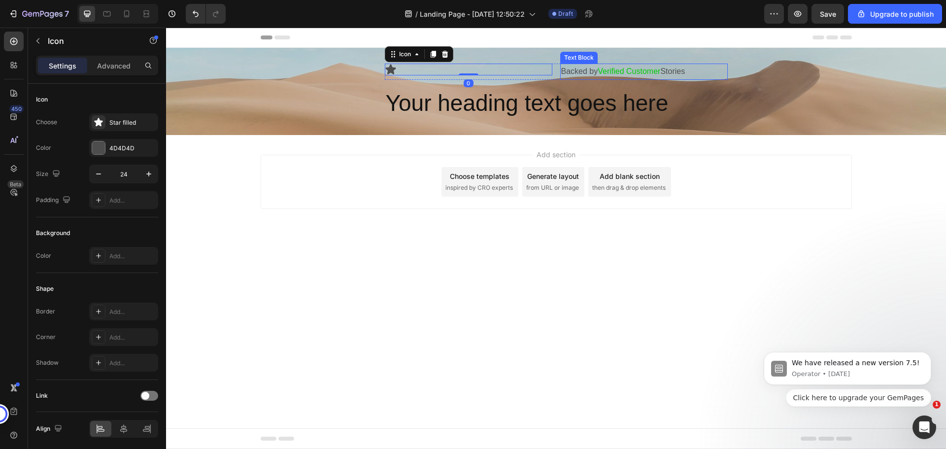
click at [574, 66] on p "Backed by Verified Customer Stories" at bounding box center [644, 72] width 166 height 14
click at [412, 70] on div "Icon 0" at bounding box center [468, 70] width 167 height 12
click at [418, 69] on div "Icon 0" at bounding box center [468, 70] width 167 height 12
click at [476, 70] on div "Icon 0" at bounding box center [468, 70] width 167 height 12
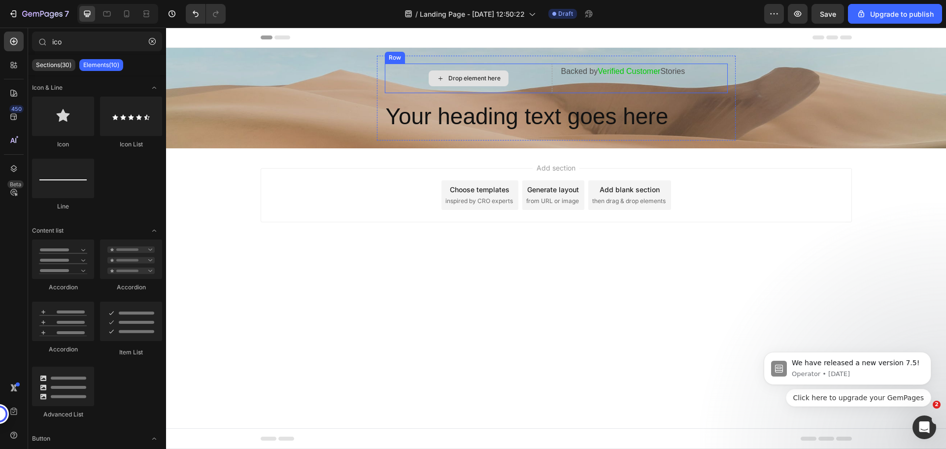
click at [516, 81] on div "Drop element here" at bounding box center [468, 79] width 167 height 30
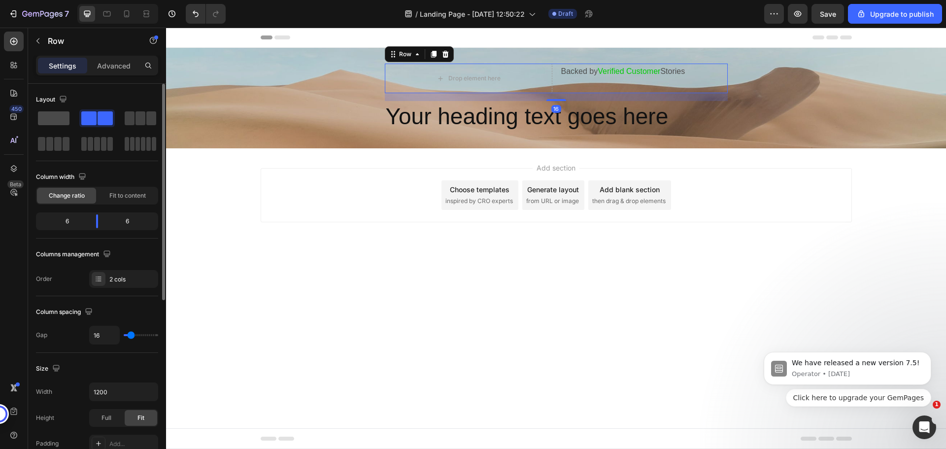
click at [55, 119] on span at bounding box center [54, 118] width 32 height 14
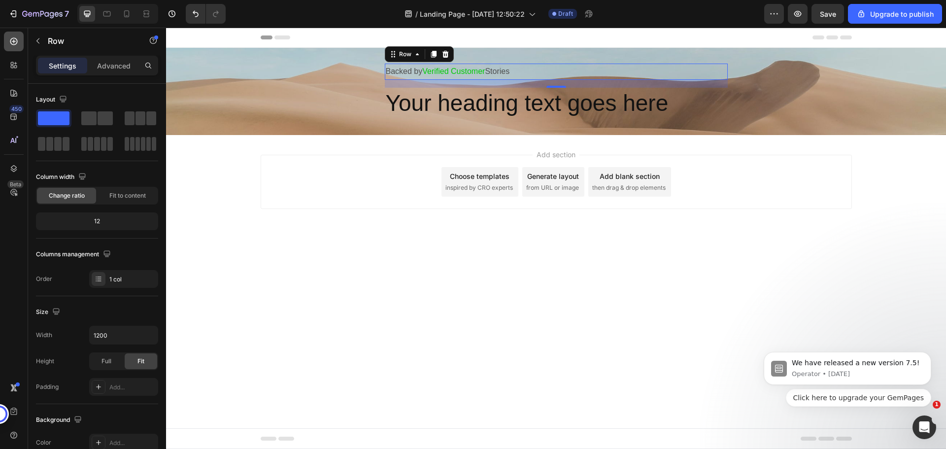
click at [21, 45] on div at bounding box center [14, 42] width 20 height 20
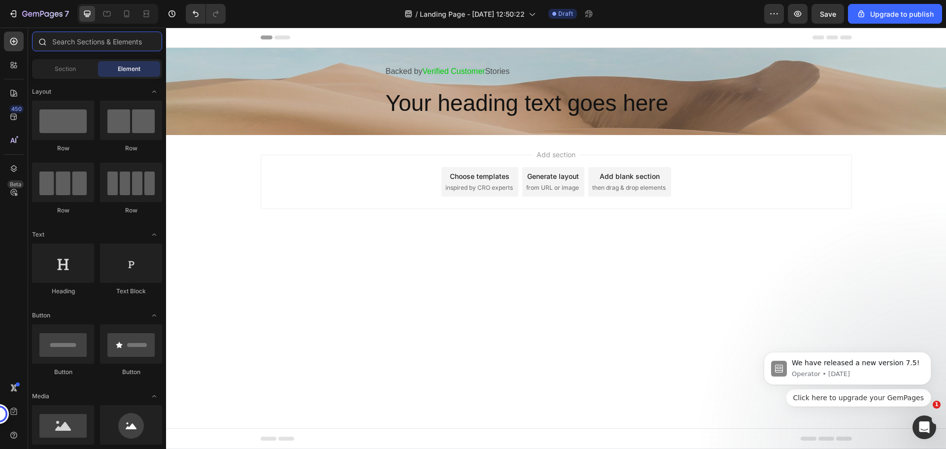
click at [106, 41] on input "text" at bounding box center [97, 42] width 130 height 20
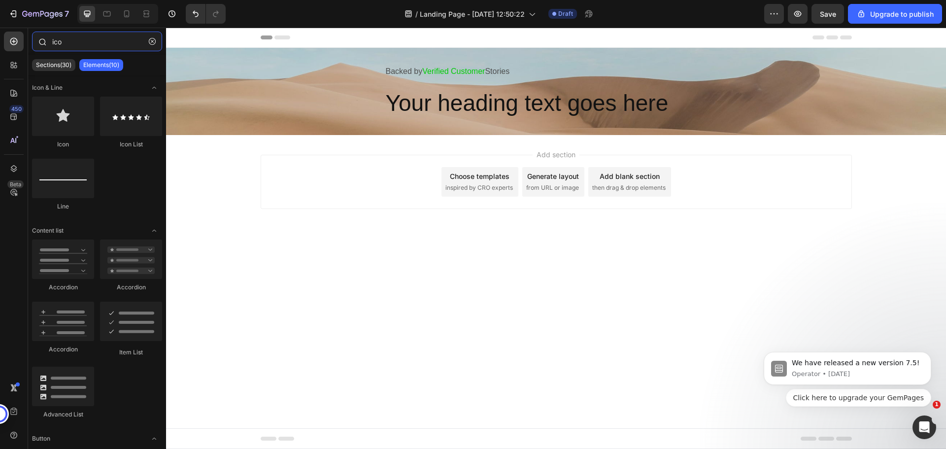
type input "icon"
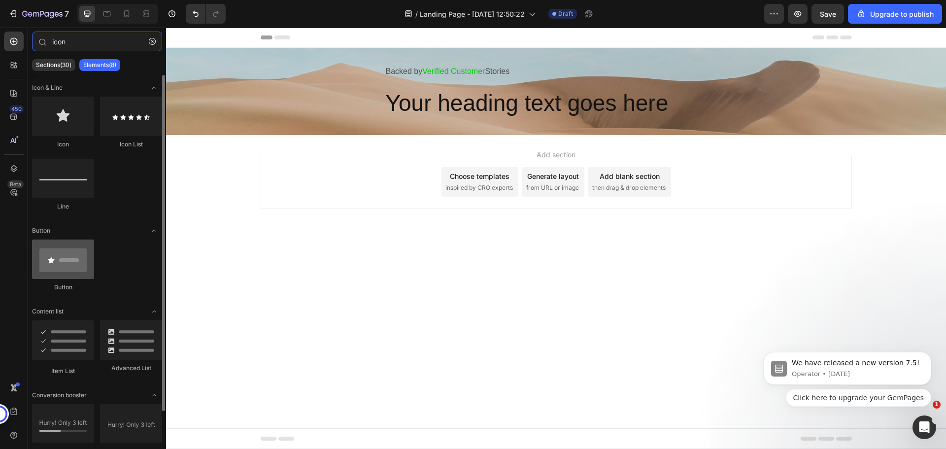
scroll to position [34, 0]
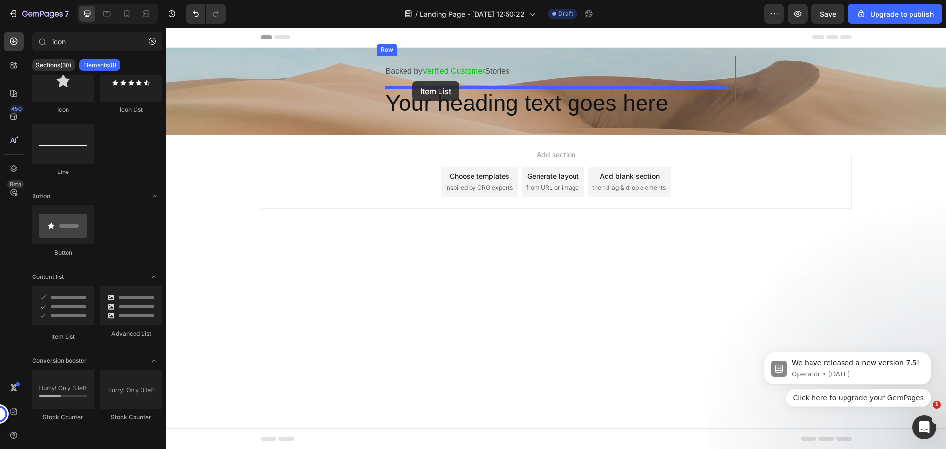
drag, startPoint x: 230, startPoint y: 337, endPoint x: 412, endPoint y: 81, distance: 314.0
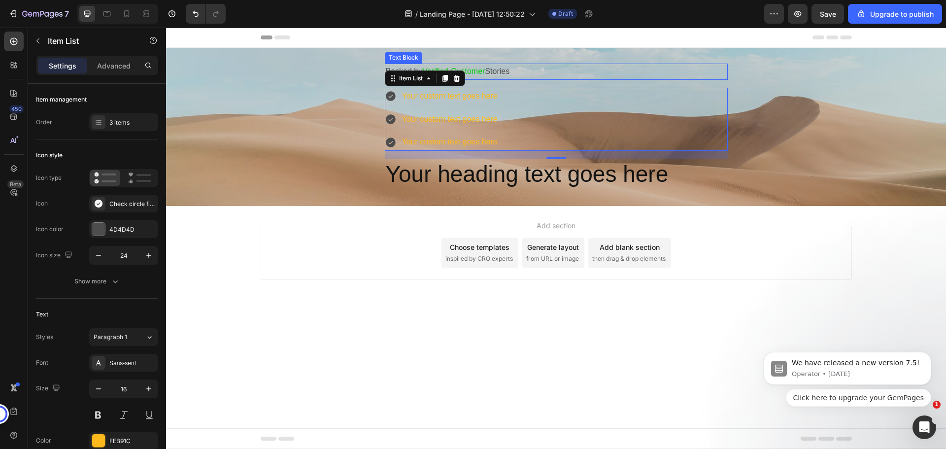
click at [507, 71] on p "Backed by Verified Customer Stories" at bounding box center [556, 72] width 341 height 14
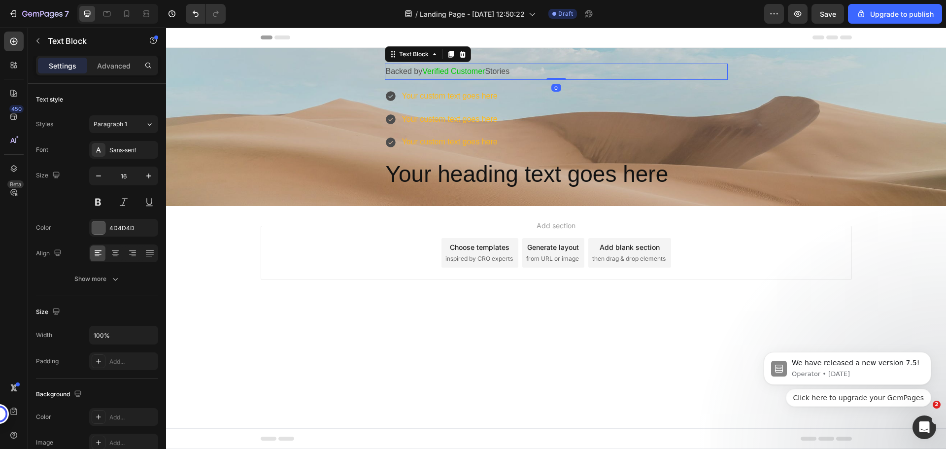
click at [522, 66] on p "Backed by Verified Customer Stories" at bounding box center [556, 72] width 341 height 14
copy p "Backed by Verified Customer Stories"
